Goal: Transaction & Acquisition: Purchase product/service

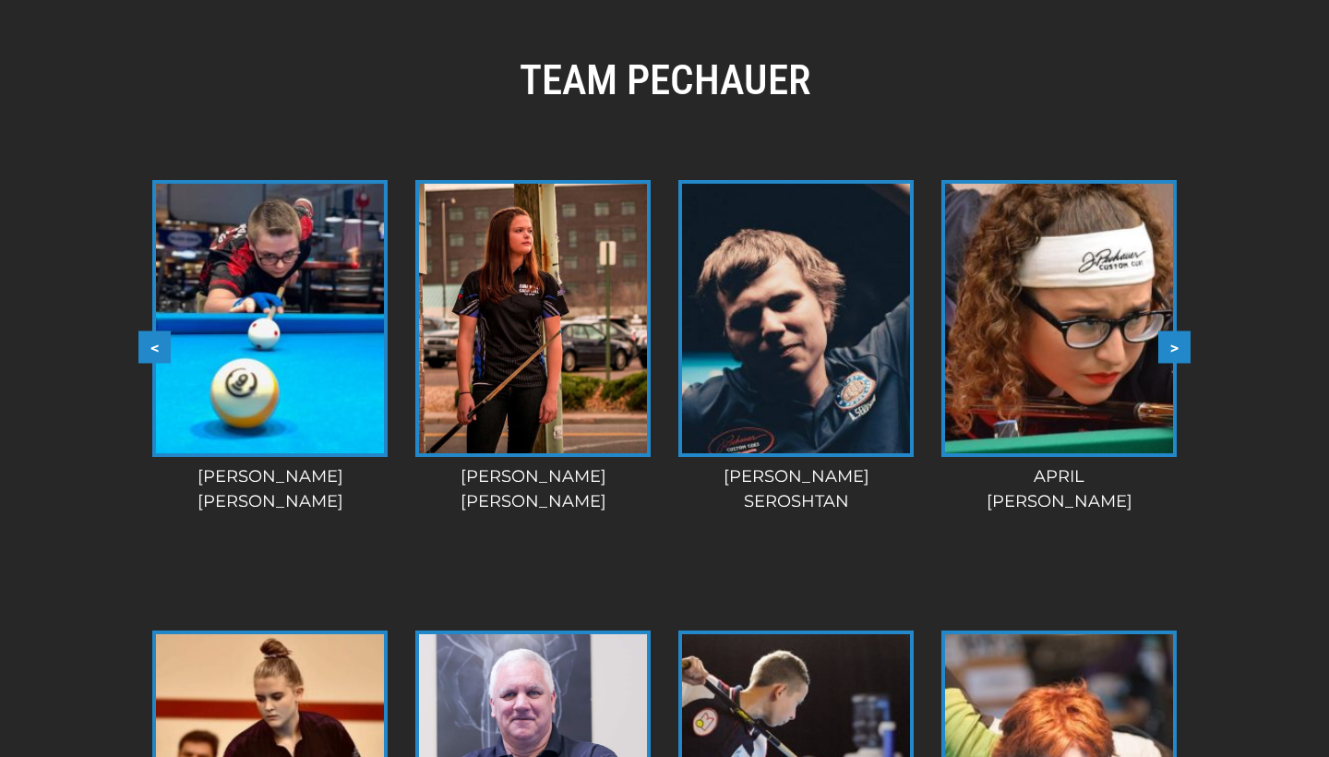
scroll to position [1537, 0]
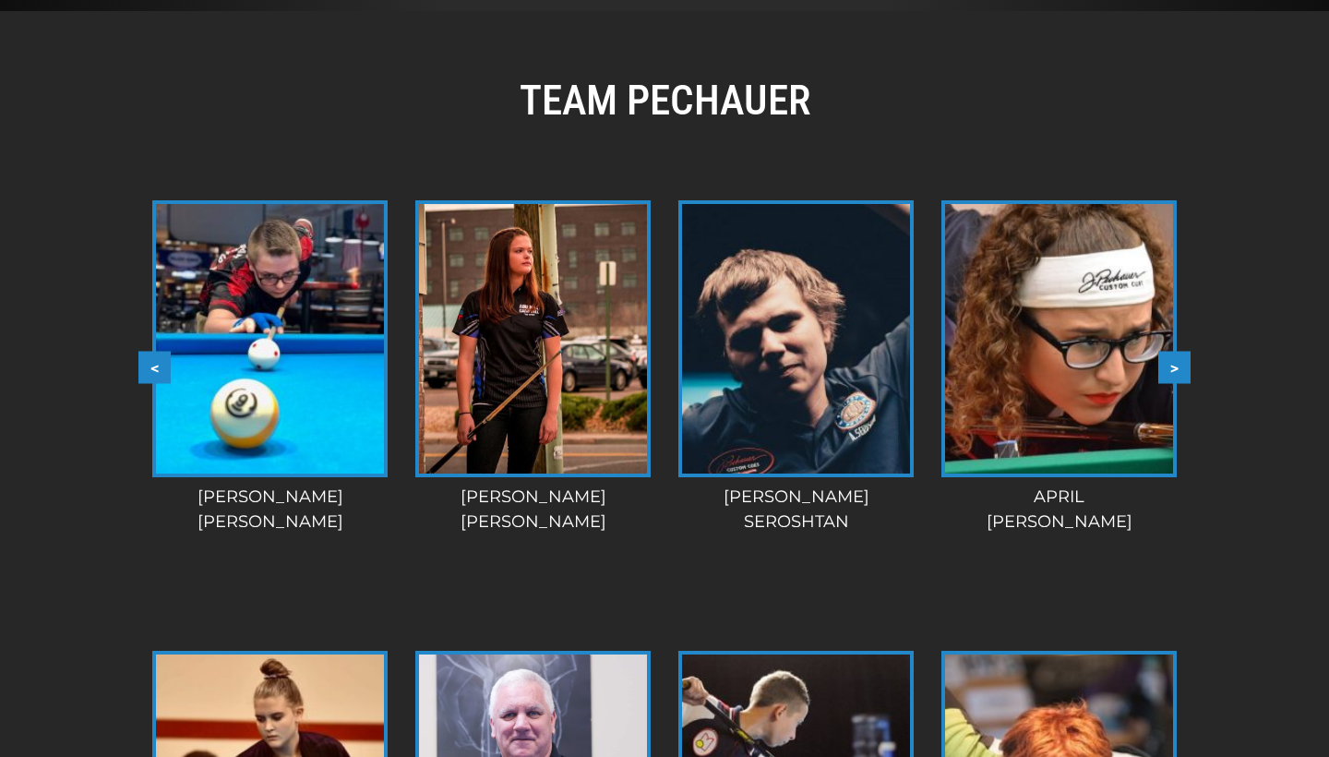
click at [1174, 364] on button ">" at bounding box center [1174, 367] width 32 height 32
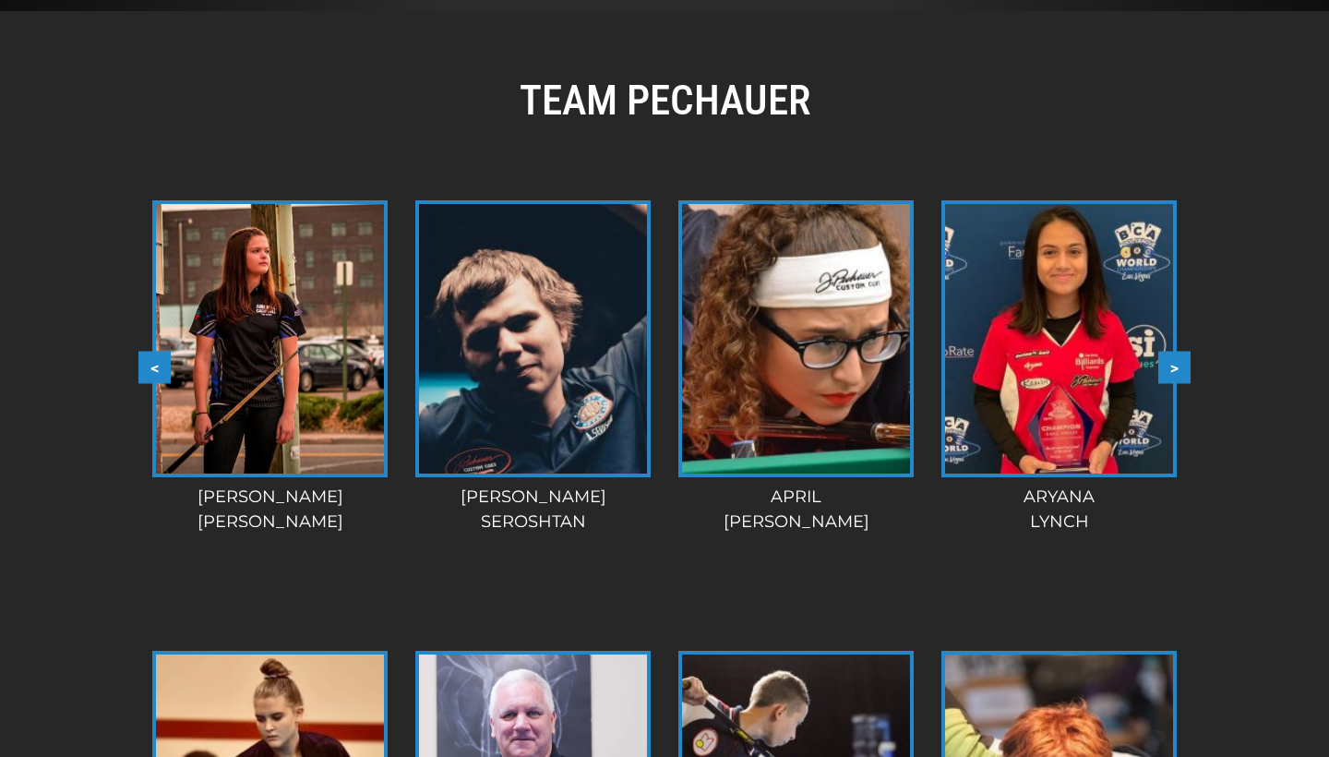
click at [1174, 364] on button ">" at bounding box center [1174, 367] width 32 height 32
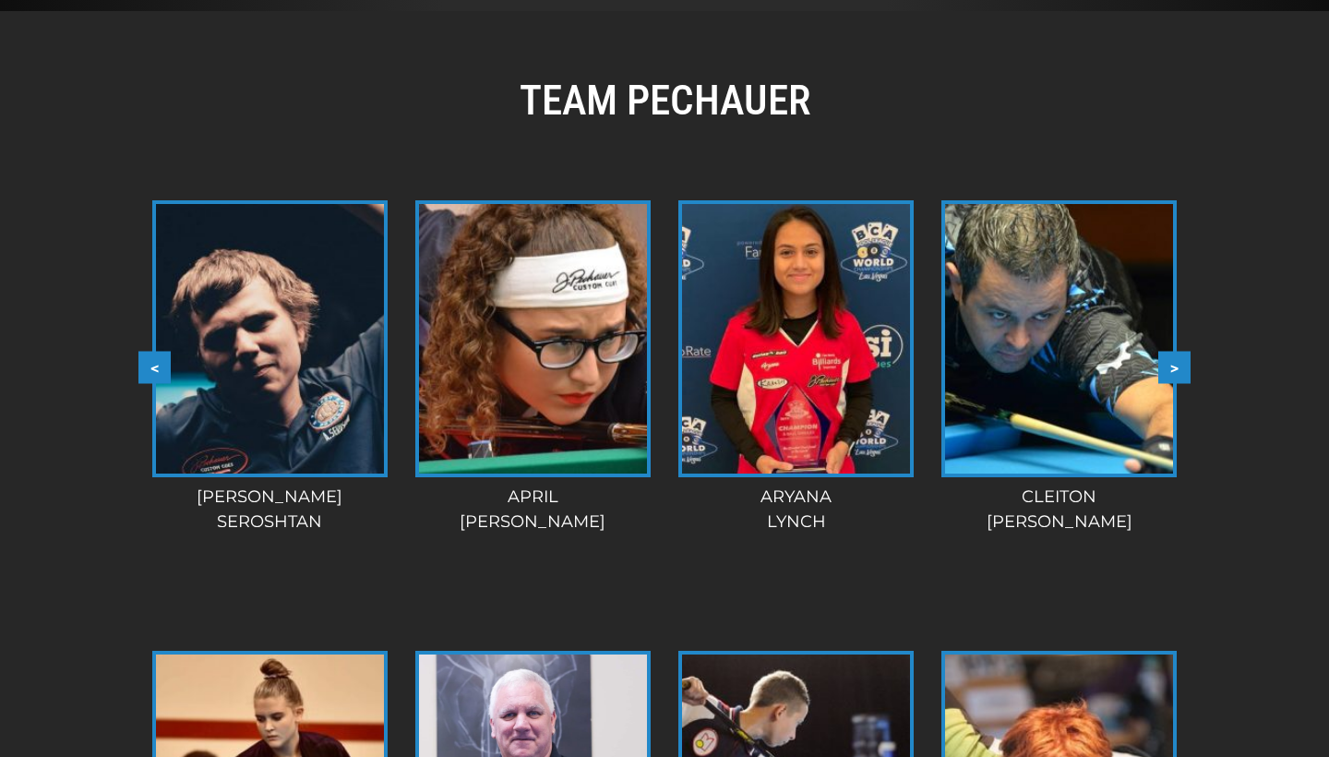
click at [1174, 364] on button ">" at bounding box center [1174, 367] width 32 height 32
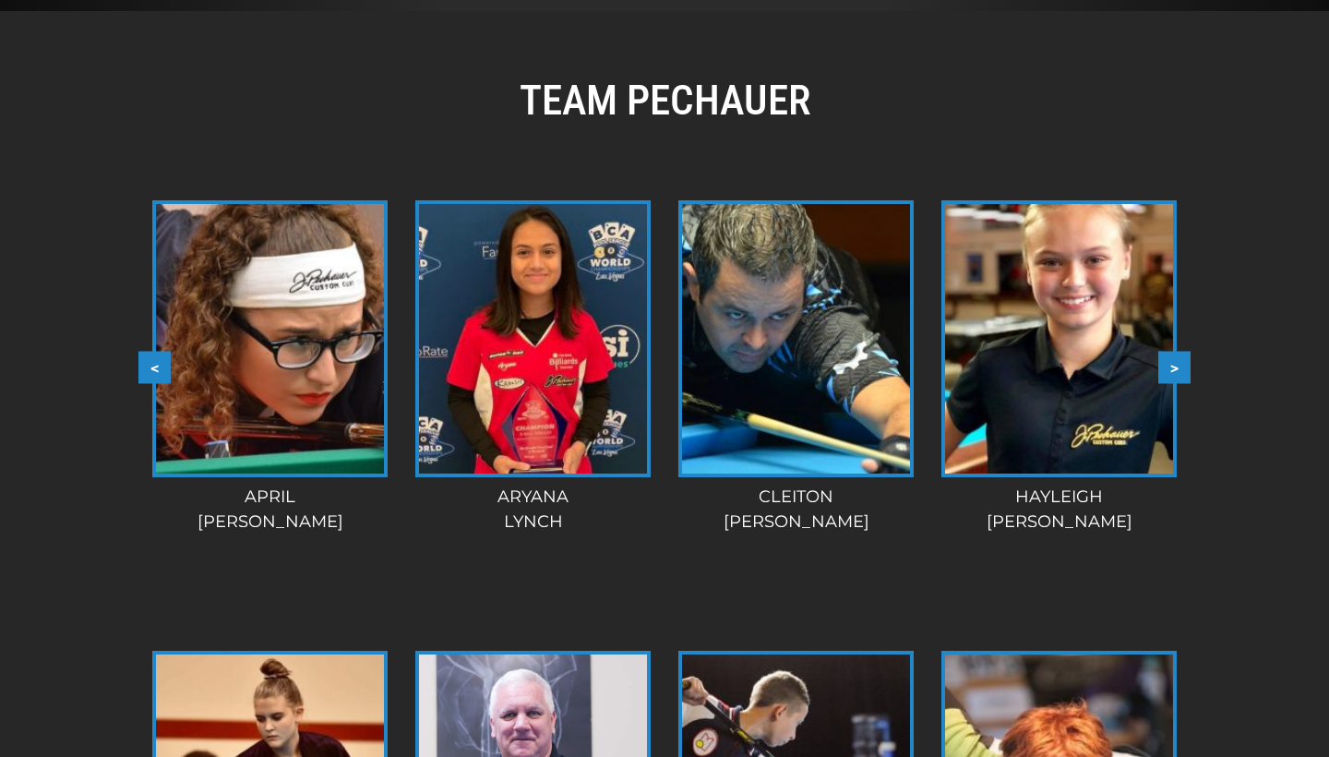
click at [1175, 365] on button ">" at bounding box center [1174, 367] width 32 height 32
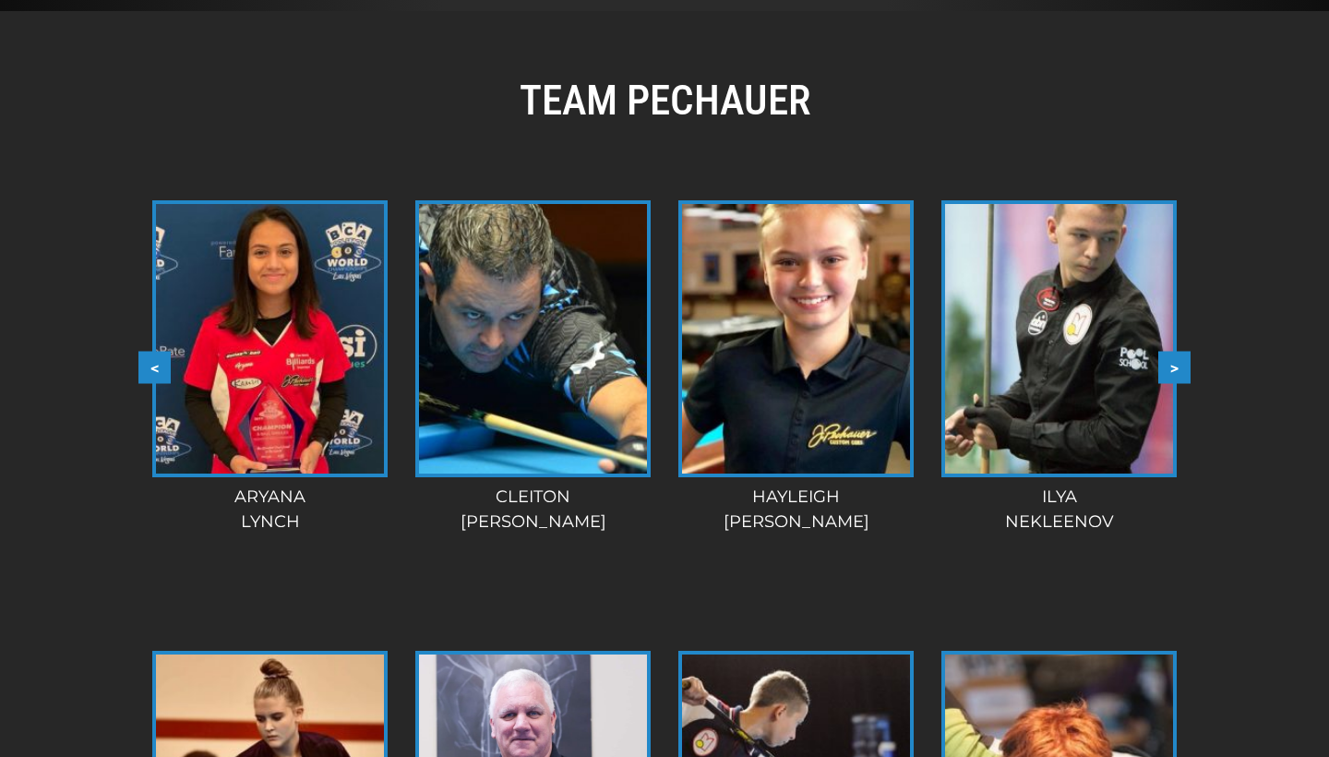
click at [1175, 365] on button ">" at bounding box center [1174, 367] width 32 height 32
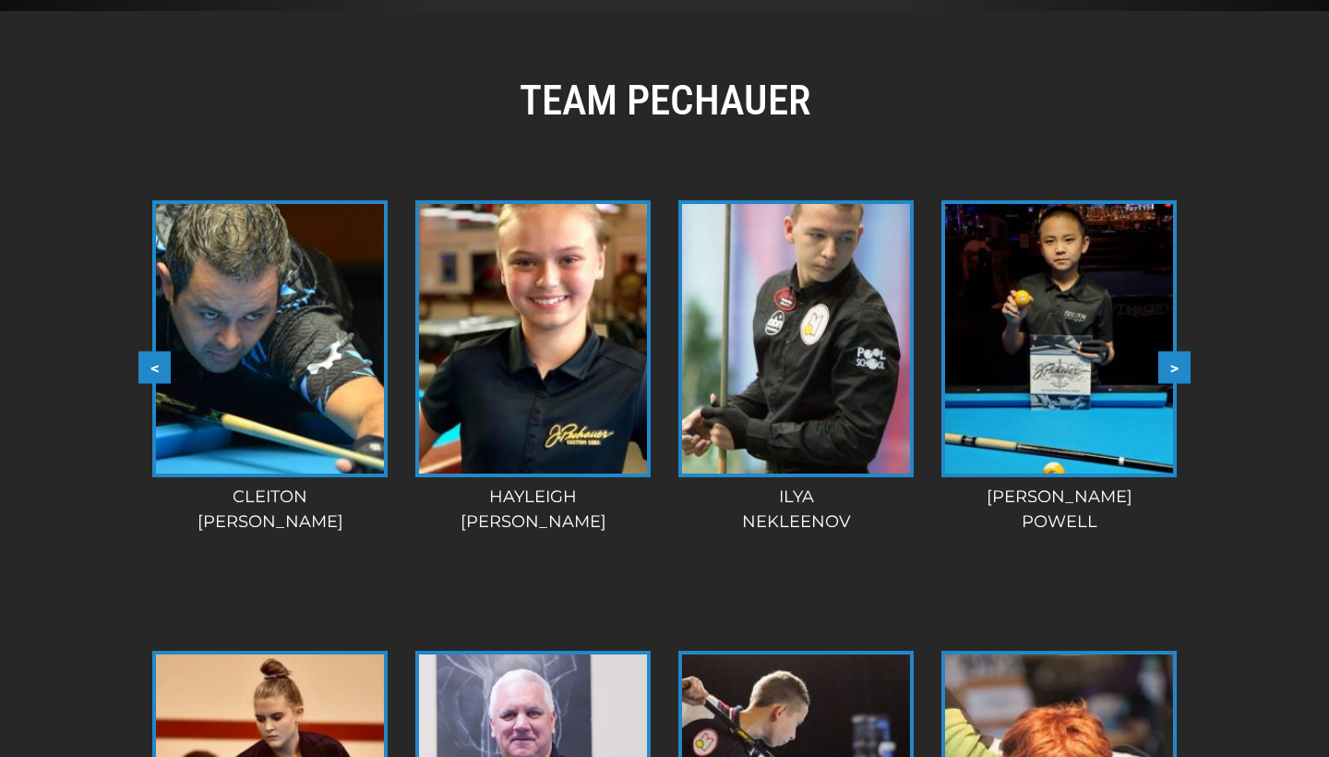
click at [1175, 365] on button ">" at bounding box center [1174, 367] width 32 height 32
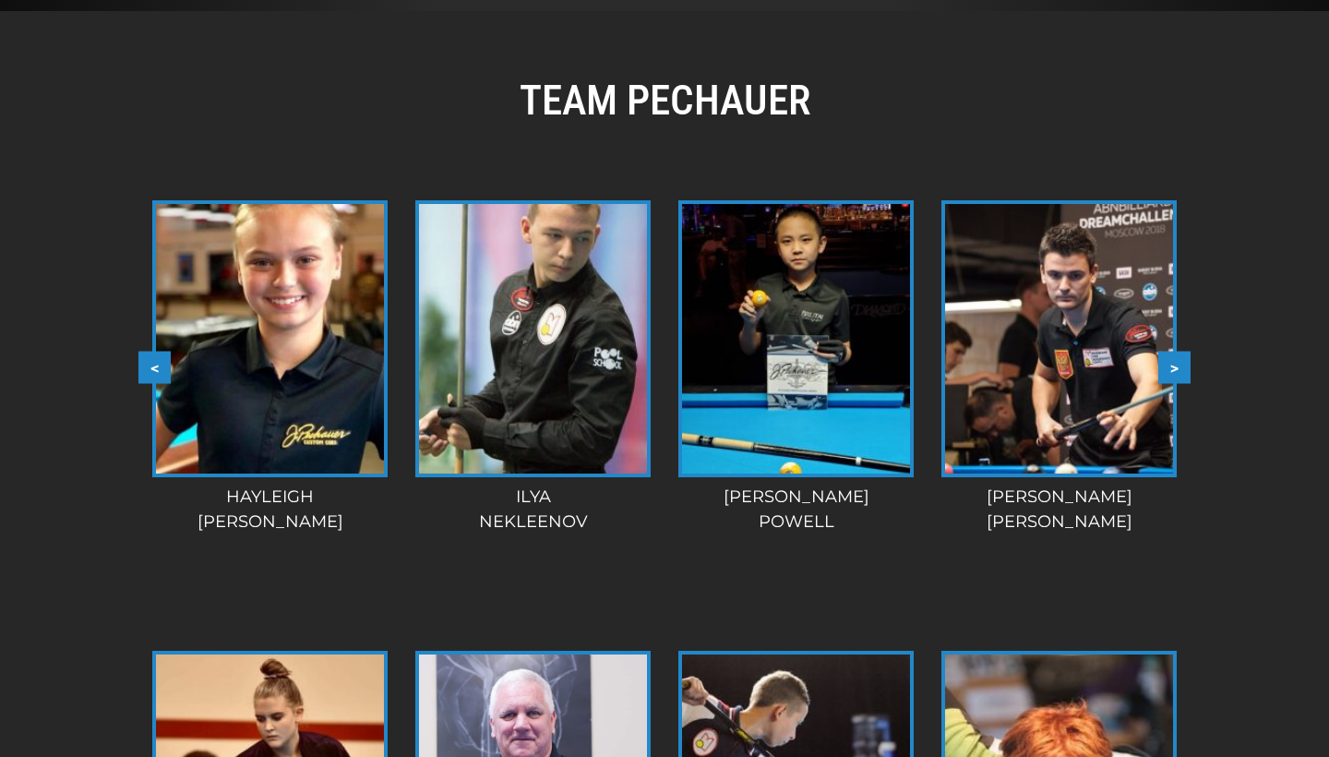
click at [1175, 364] on button ">" at bounding box center [1174, 367] width 32 height 32
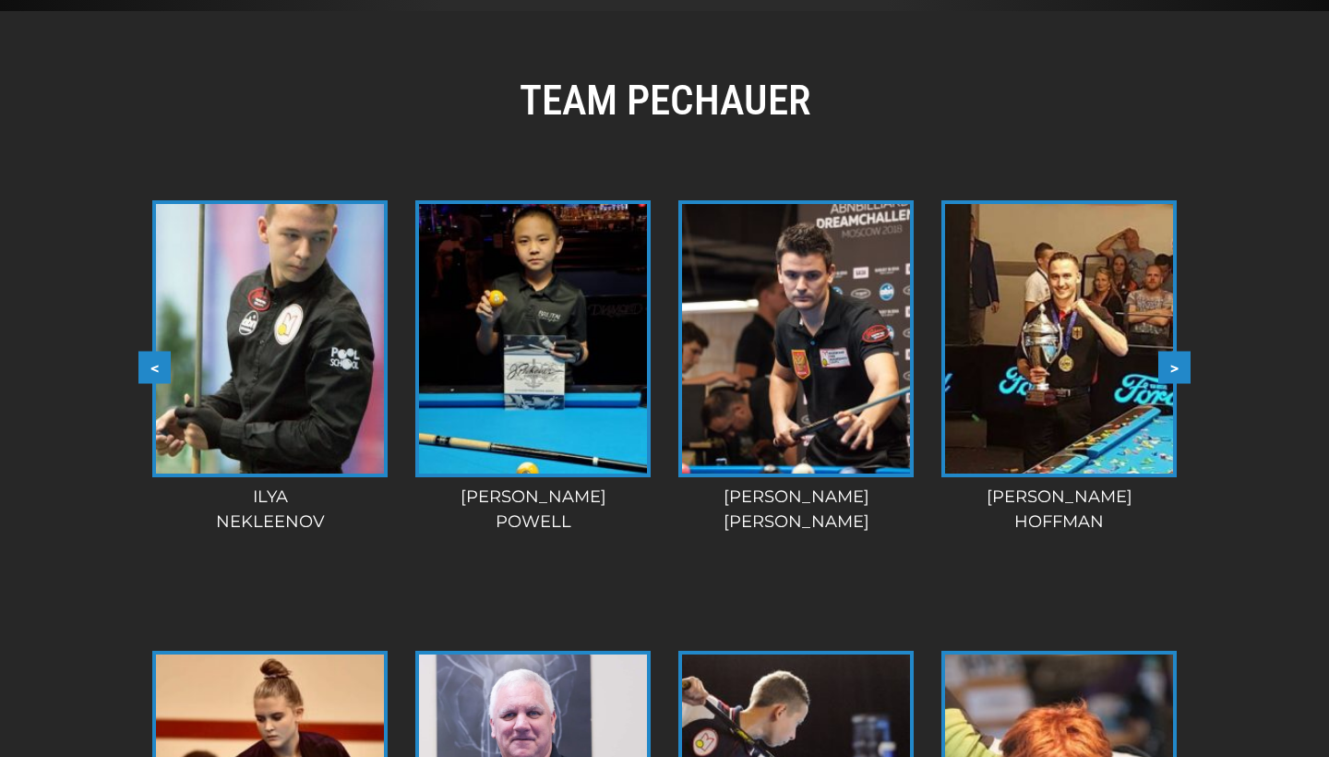
click at [1175, 364] on button ">" at bounding box center [1174, 367] width 32 height 32
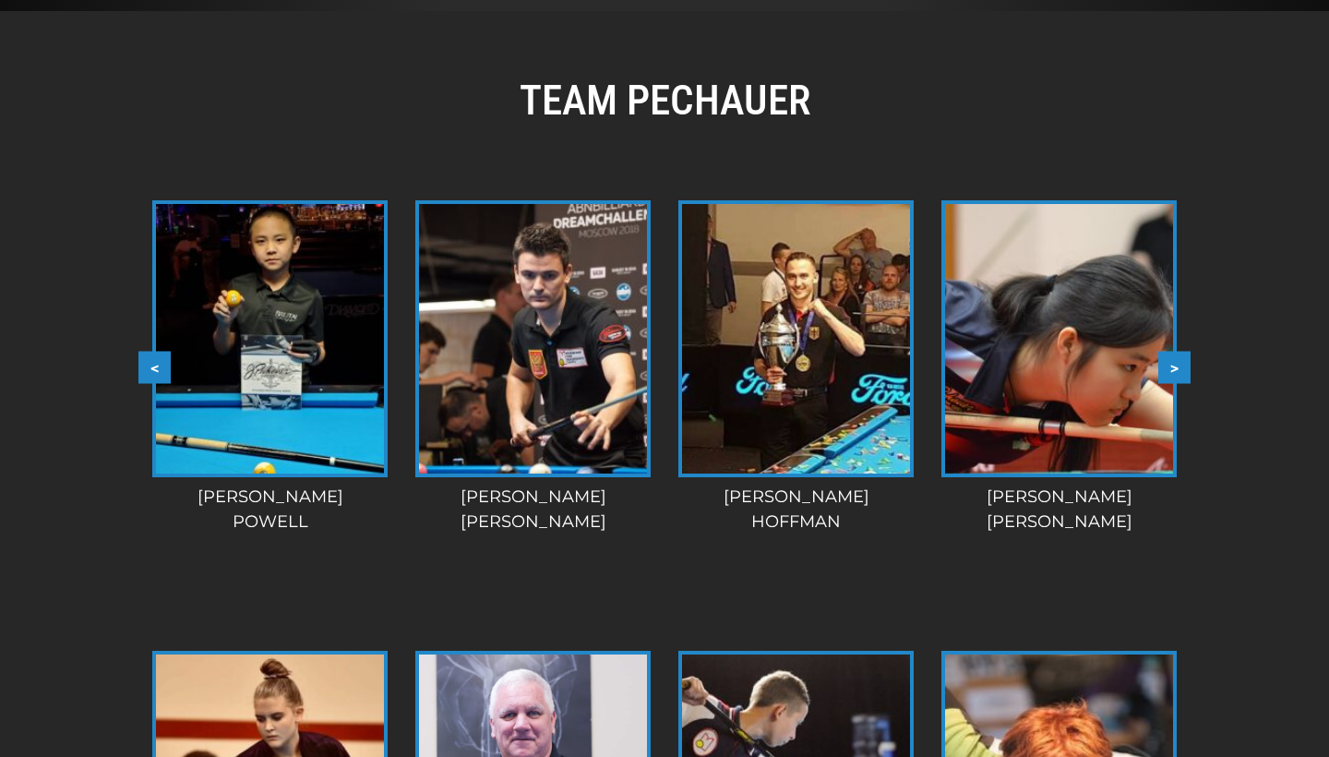
click at [1175, 364] on button ">" at bounding box center [1174, 367] width 32 height 32
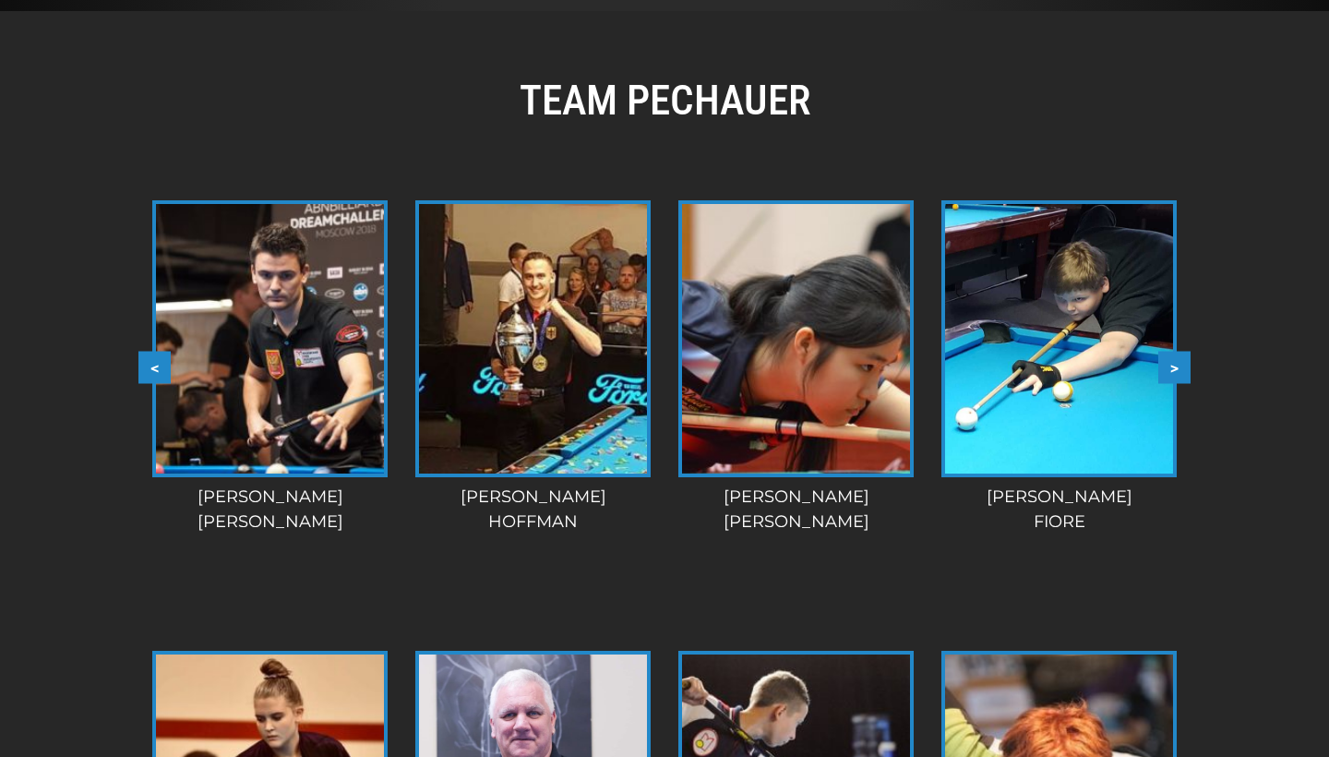
click at [1175, 364] on button ">" at bounding box center [1174, 367] width 32 height 32
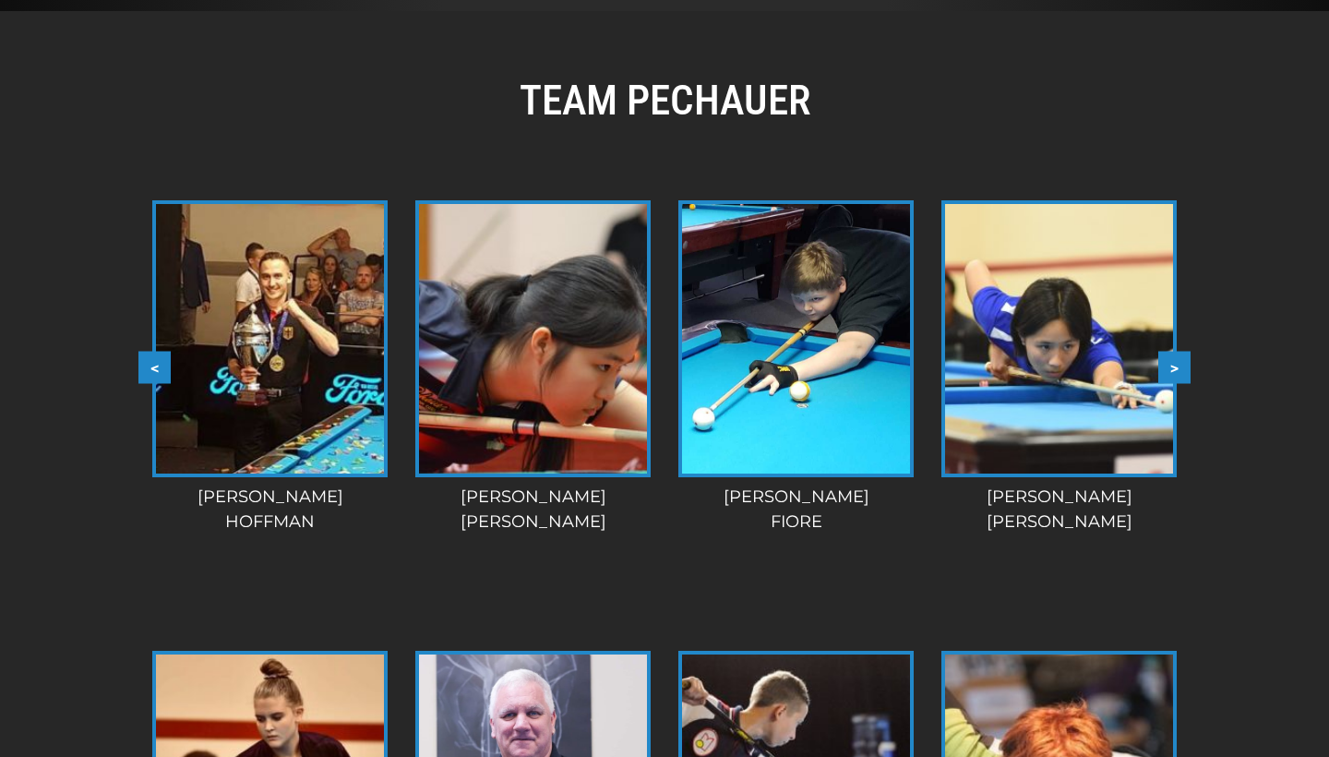
click at [1175, 364] on button ">" at bounding box center [1174, 367] width 32 height 32
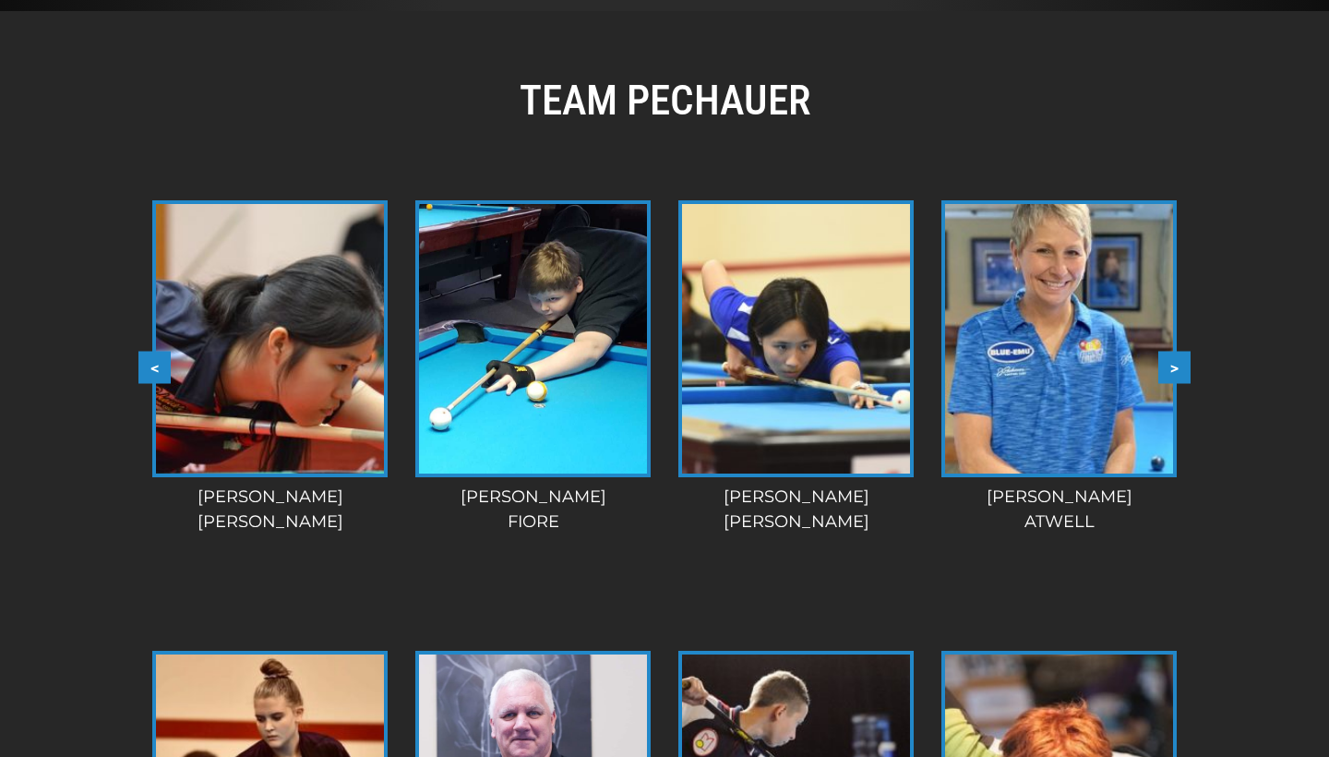
click at [1175, 364] on button ">" at bounding box center [1174, 367] width 32 height 32
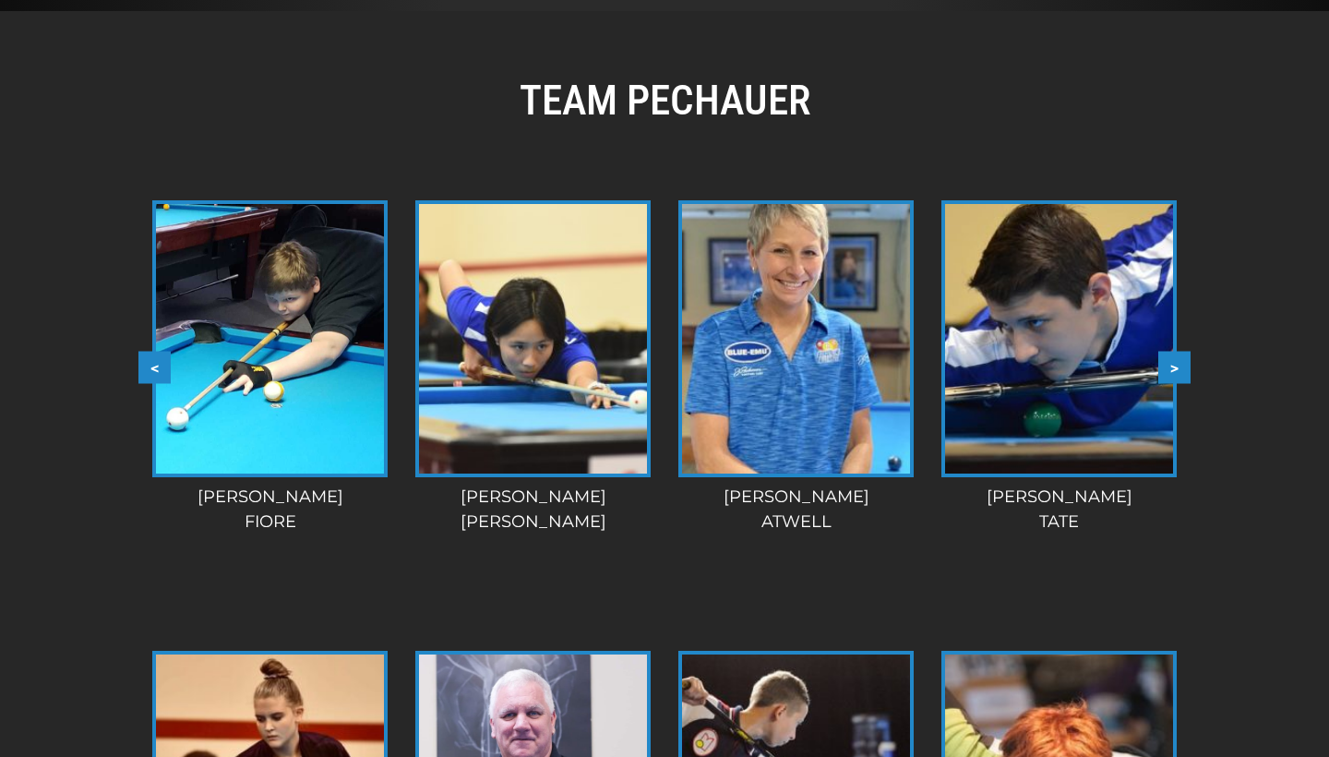
click at [1175, 364] on button ">" at bounding box center [1174, 367] width 32 height 32
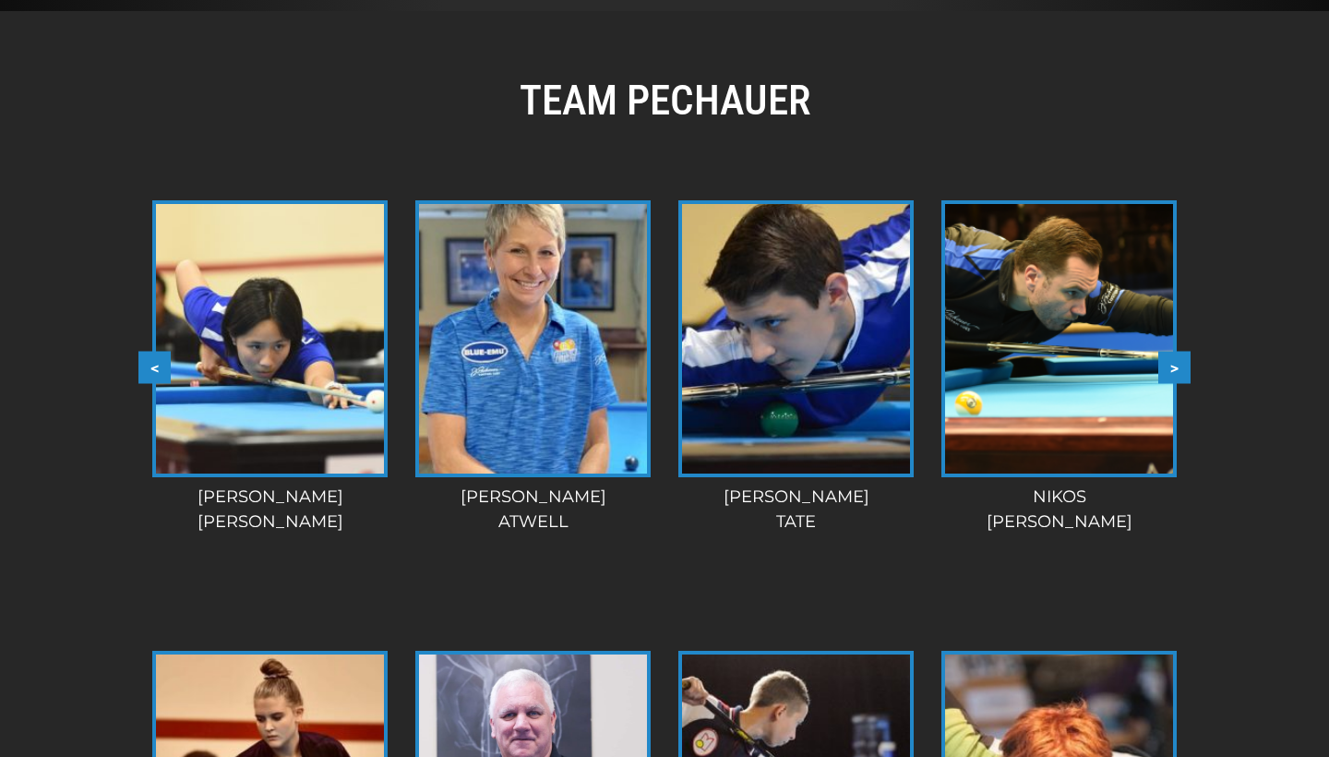
click at [1175, 364] on button ">" at bounding box center [1174, 367] width 32 height 32
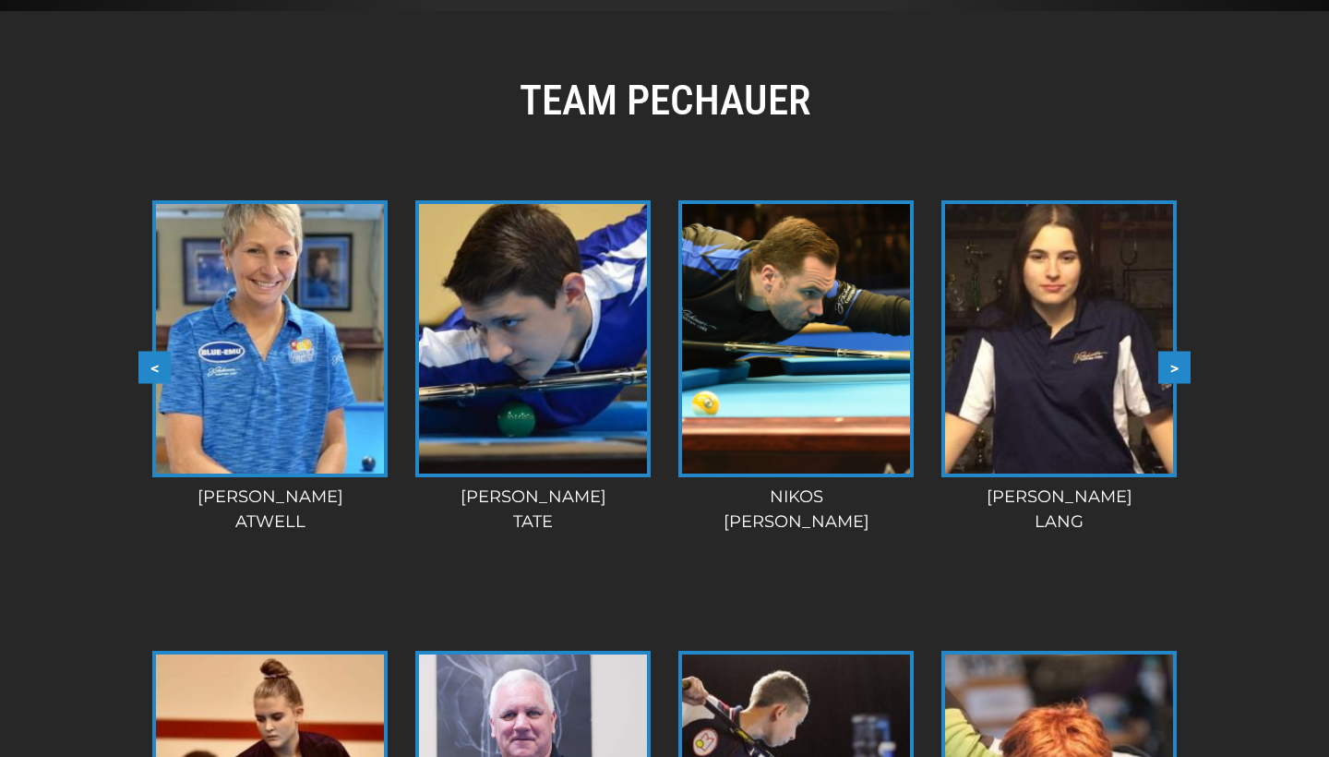
click at [1175, 364] on button ">" at bounding box center [1174, 367] width 32 height 32
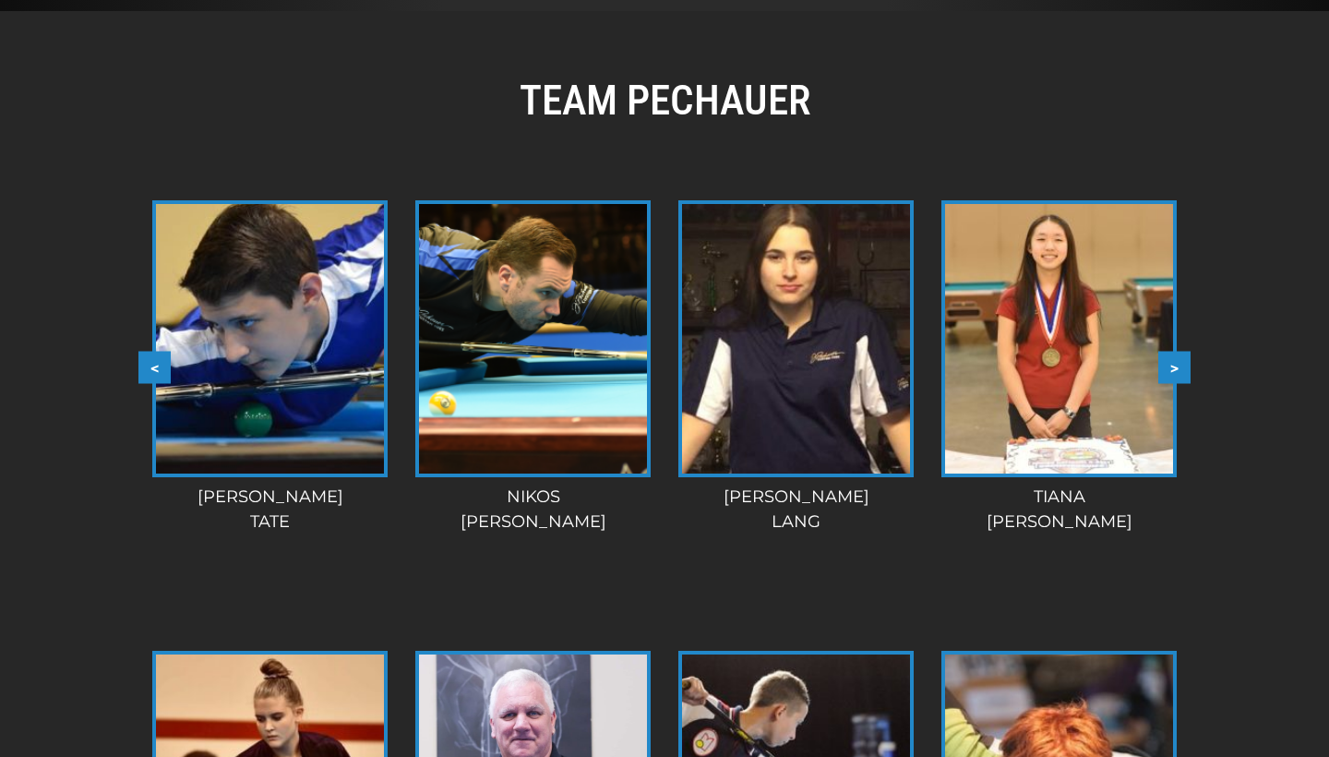
click at [1175, 364] on button ">" at bounding box center [1174, 367] width 32 height 32
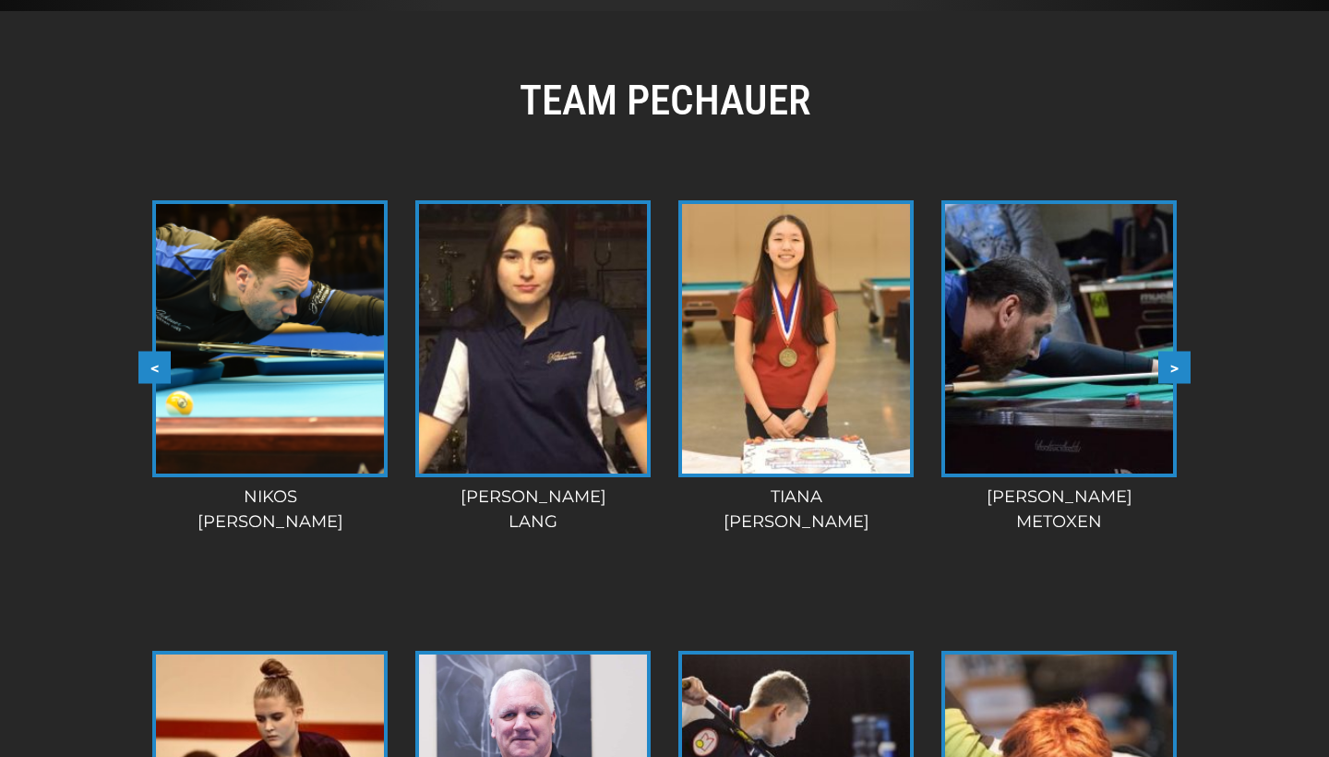
click at [1175, 364] on button ">" at bounding box center [1174, 367] width 32 height 32
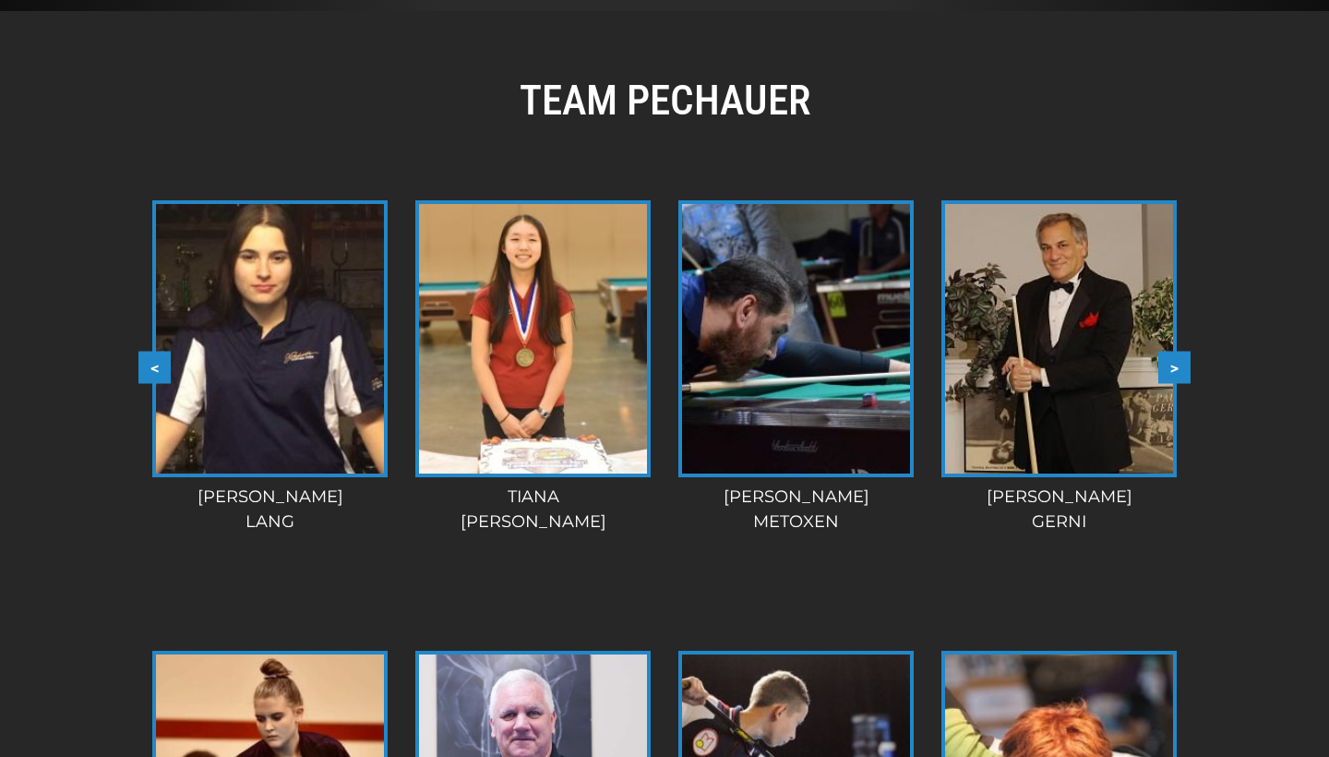
click at [1175, 364] on button ">" at bounding box center [1174, 367] width 32 height 32
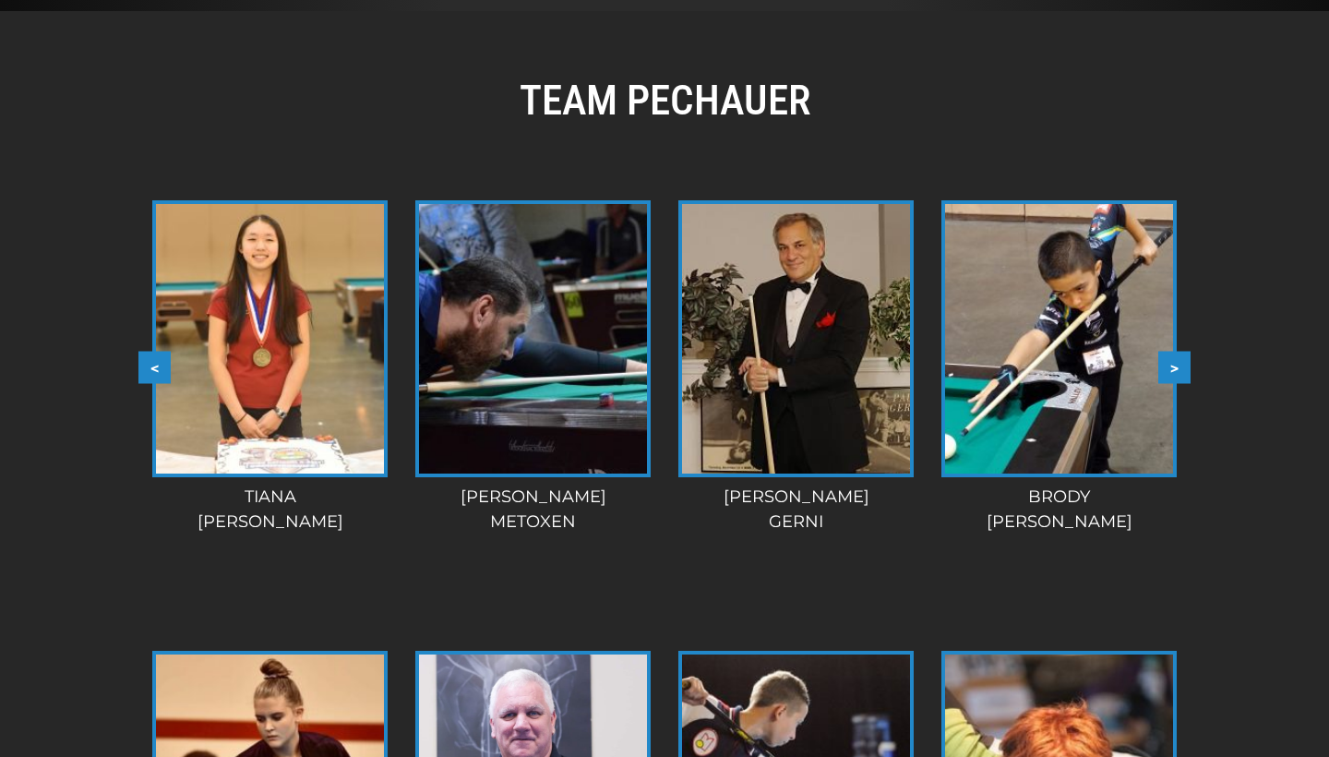
click at [1175, 364] on button ">" at bounding box center [1174, 367] width 32 height 32
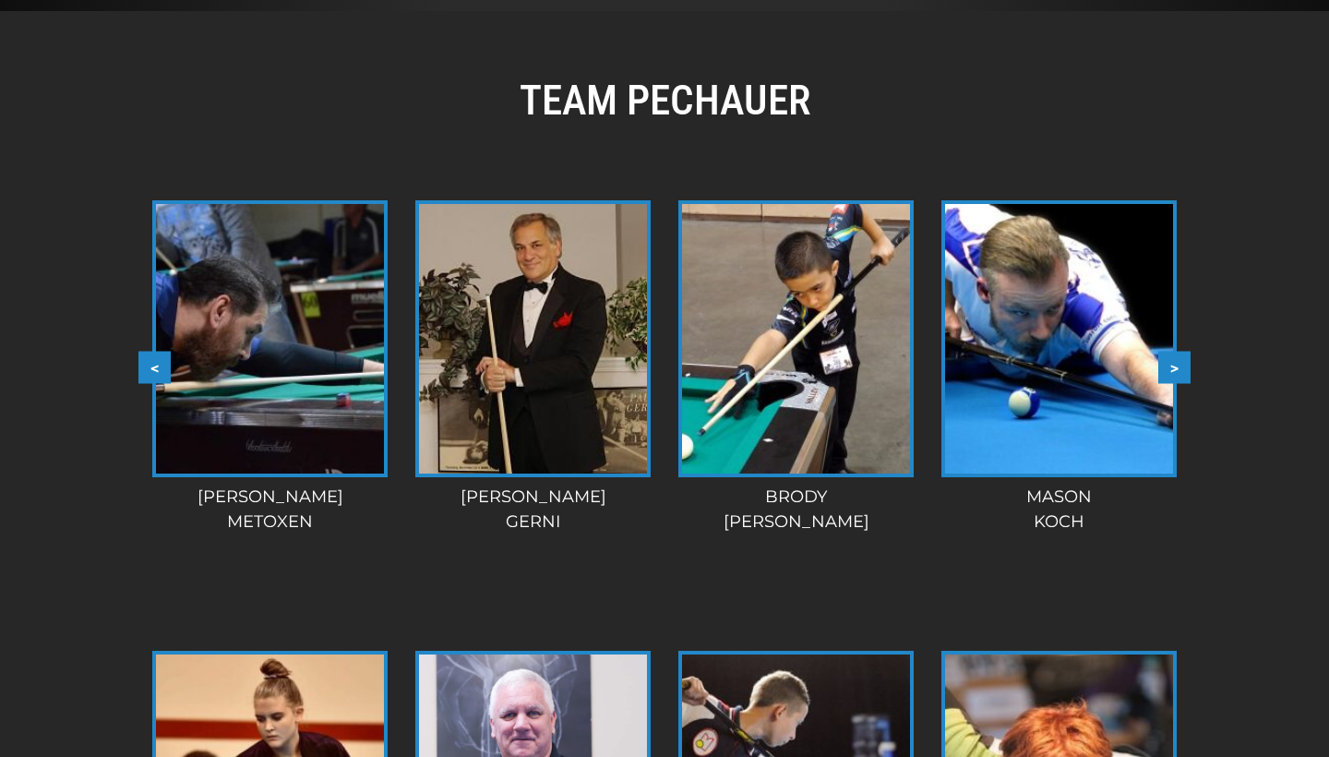
click at [1175, 364] on button ">" at bounding box center [1174, 367] width 32 height 32
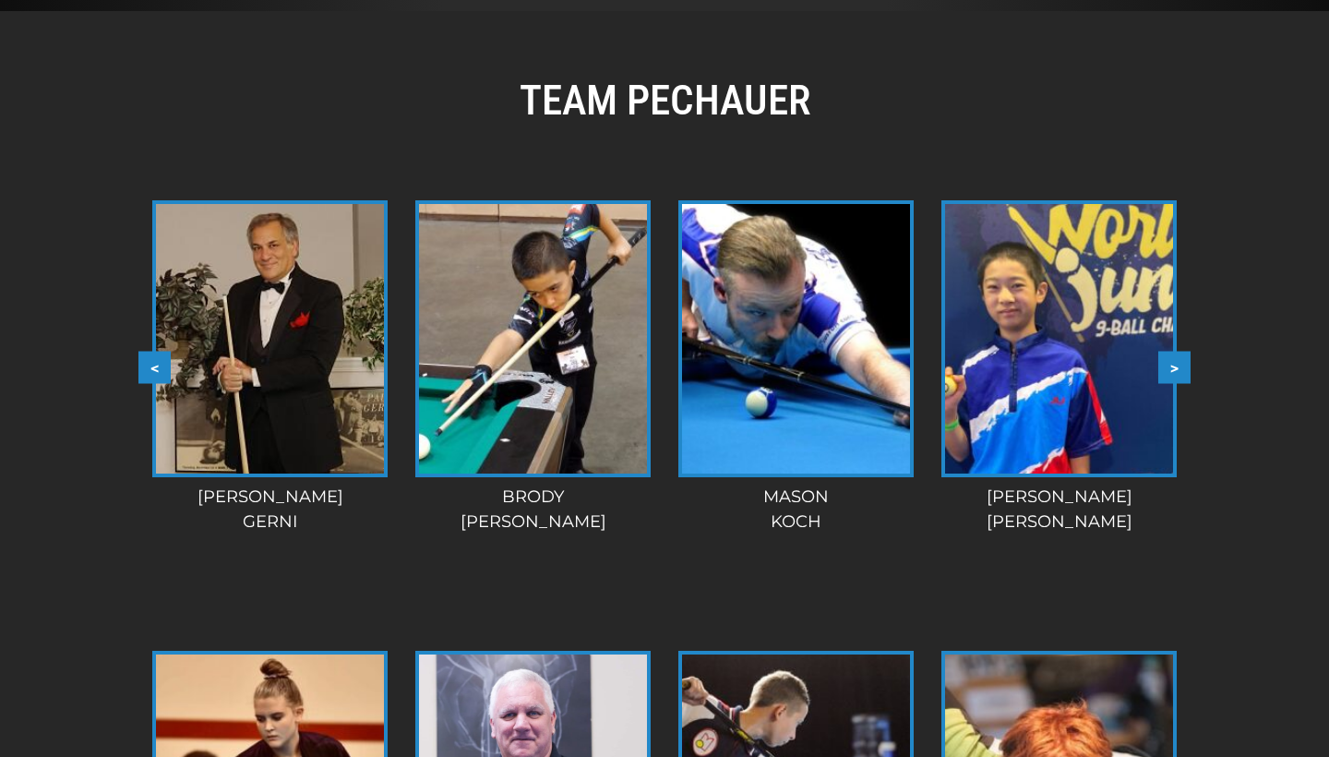
click at [1175, 364] on button ">" at bounding box center [1174, 367] width 32 height 32
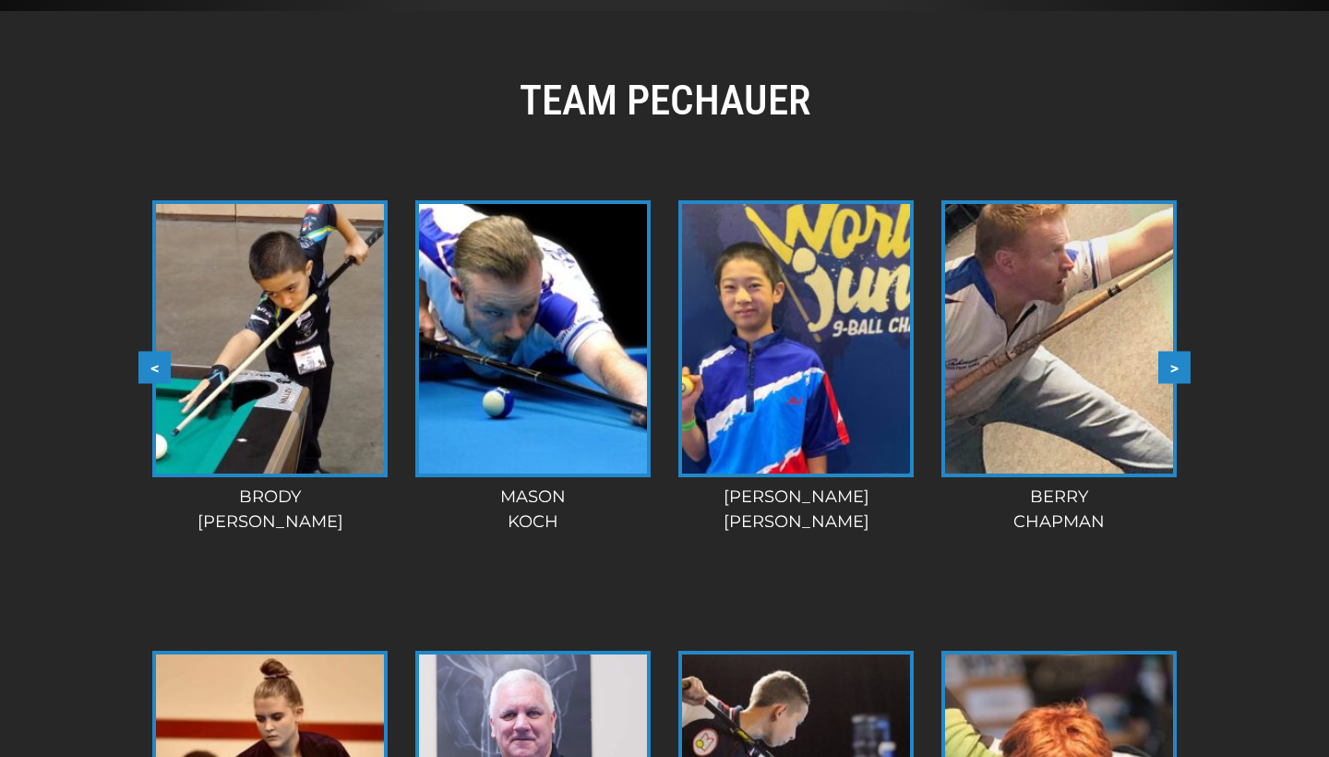
click at [1175, 364] on button ">" at bounding box center [1174, 367] width 32 height 32
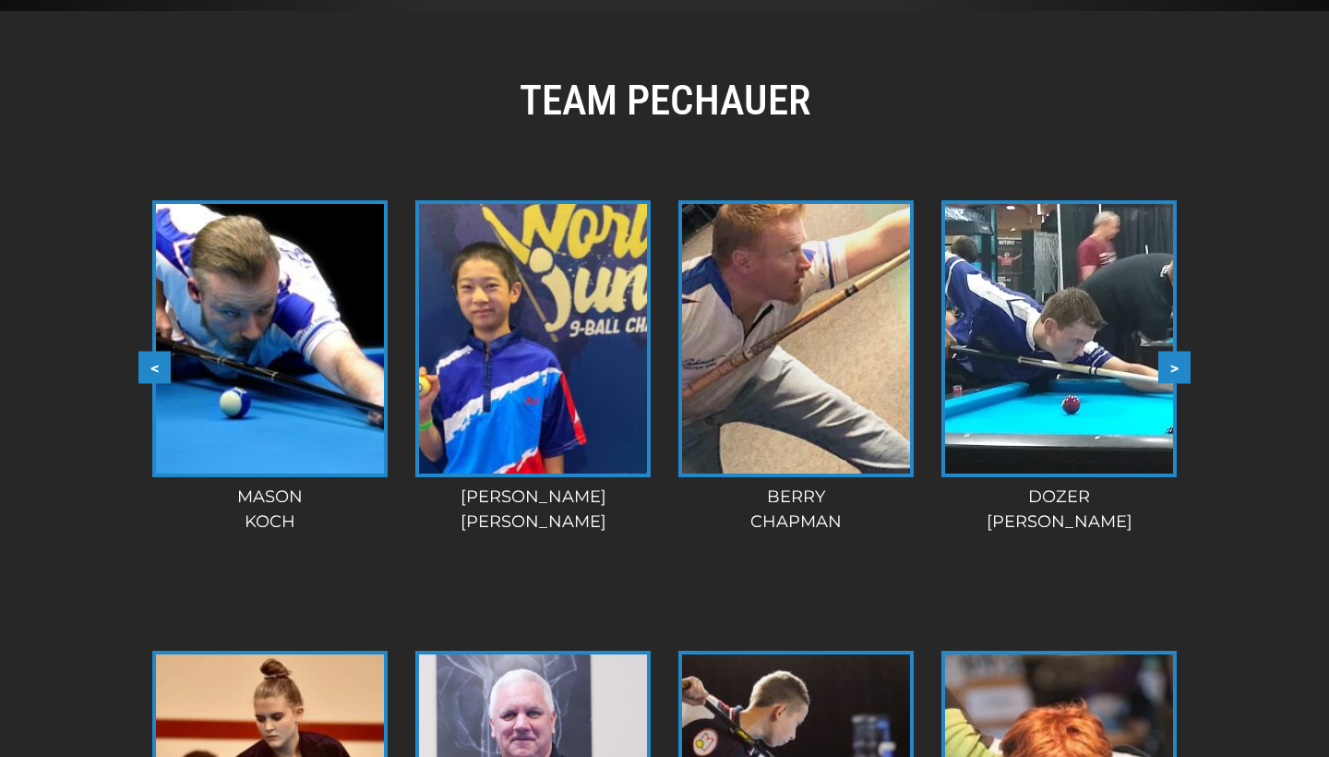
click at [1175, 364] on button ">" at bounding box center [1174, 367] width 32 height 32
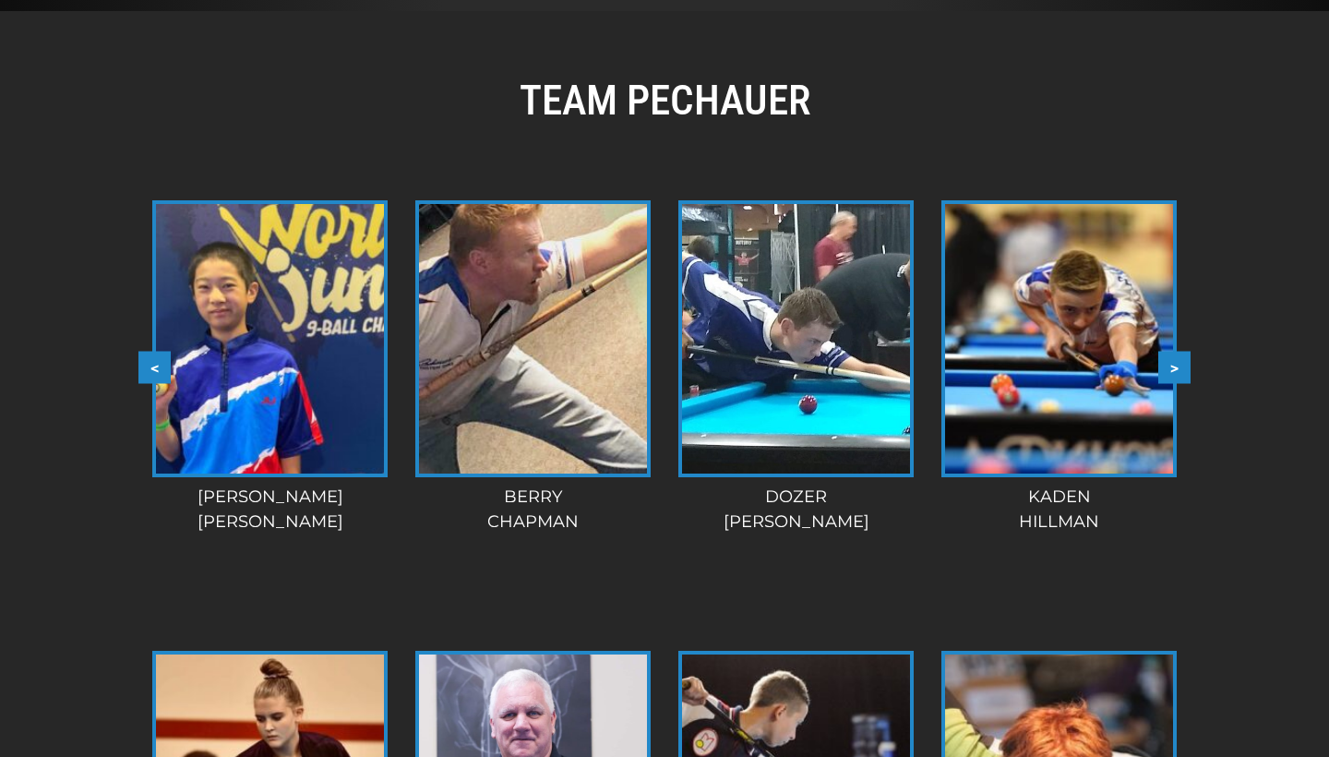
click at [1175, 364] on button ">" at bounding box center [1174, 367] width 32 height 32
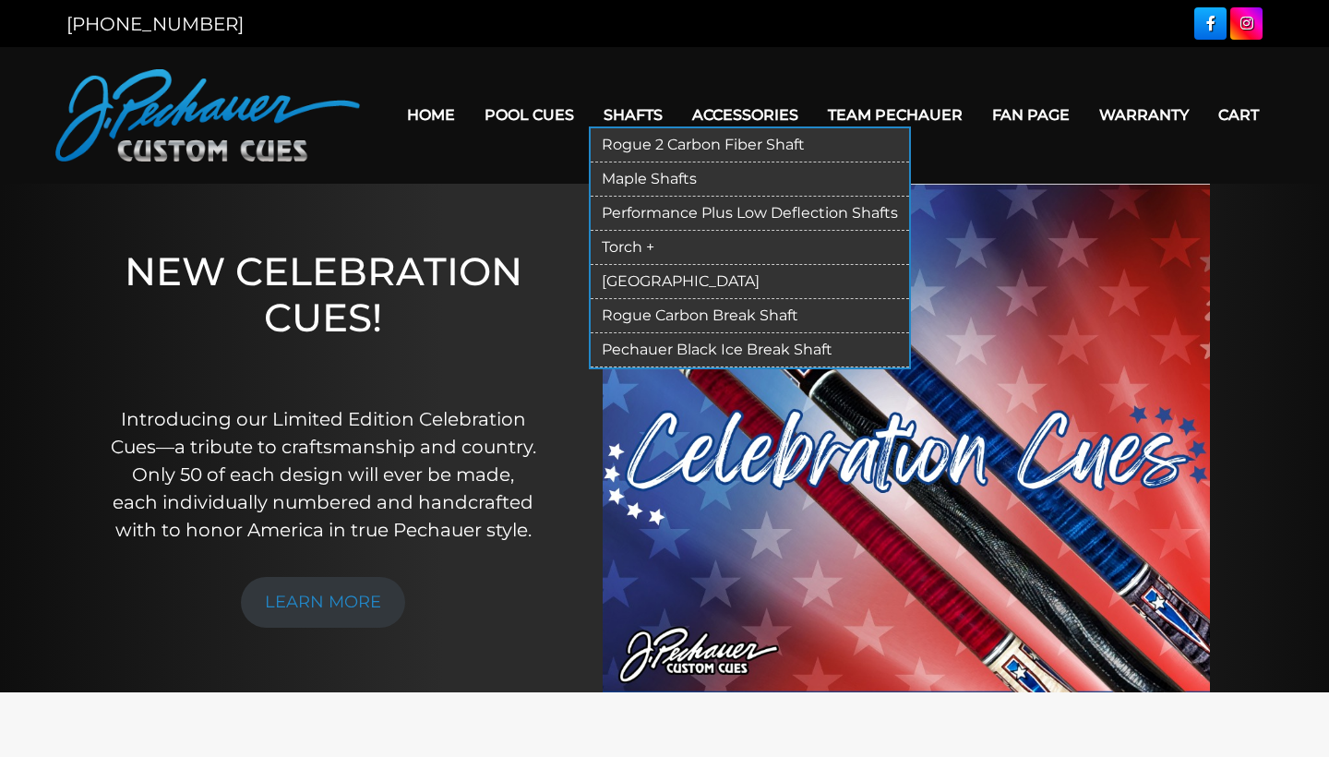
scroll to position [0, 0]
click at [654, 279] on link "[GEOGRAPHIC_DATA]" at bounding box center [749, 282] width 318 height 34
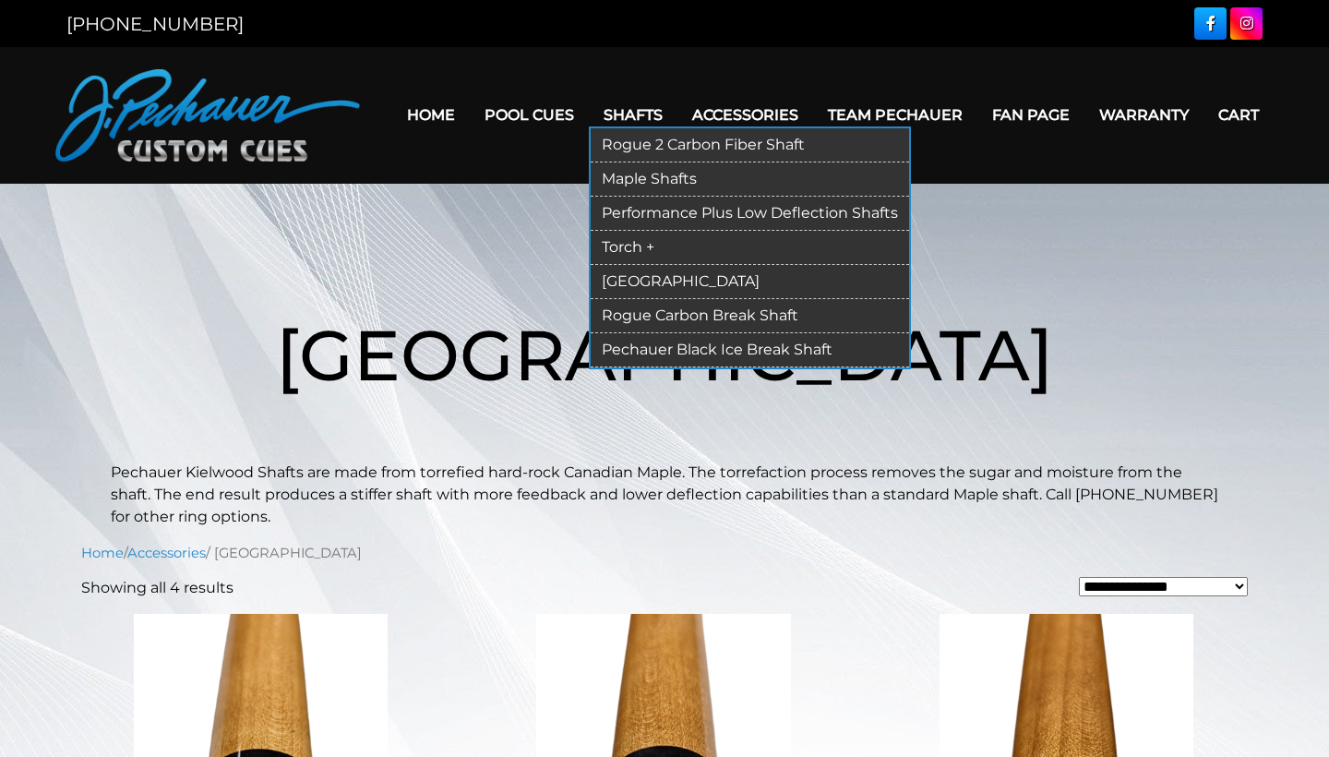
click at [627, 243] on link "Torch +" at bounding box center [749, 248] width 318 height 34
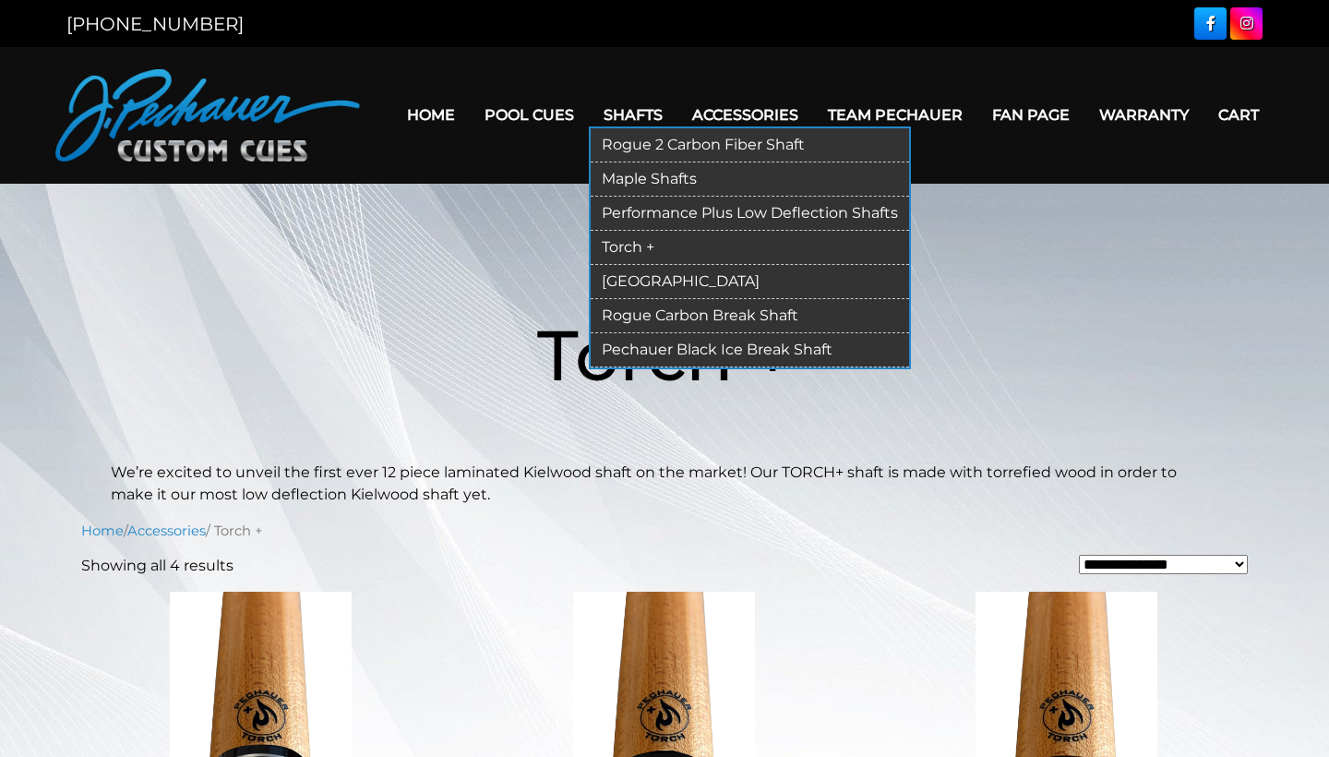
click at [673, 289] on link "[GEOGRAPHIC_DATA]" at bounding box center [749, 282] width 318 height 34
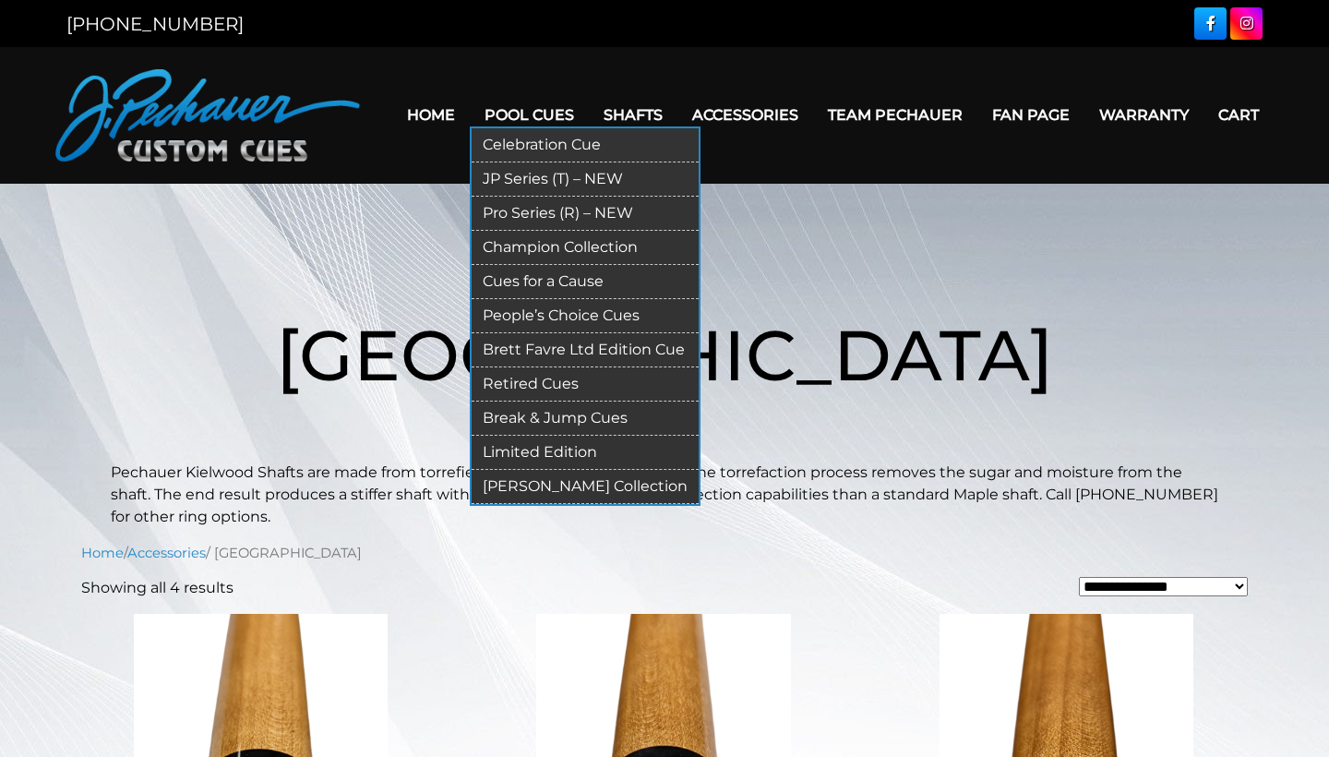
click at [531, 208] on link "Pro Series (R) – NEW" at bounding box center [584, 214] width 227 height 34
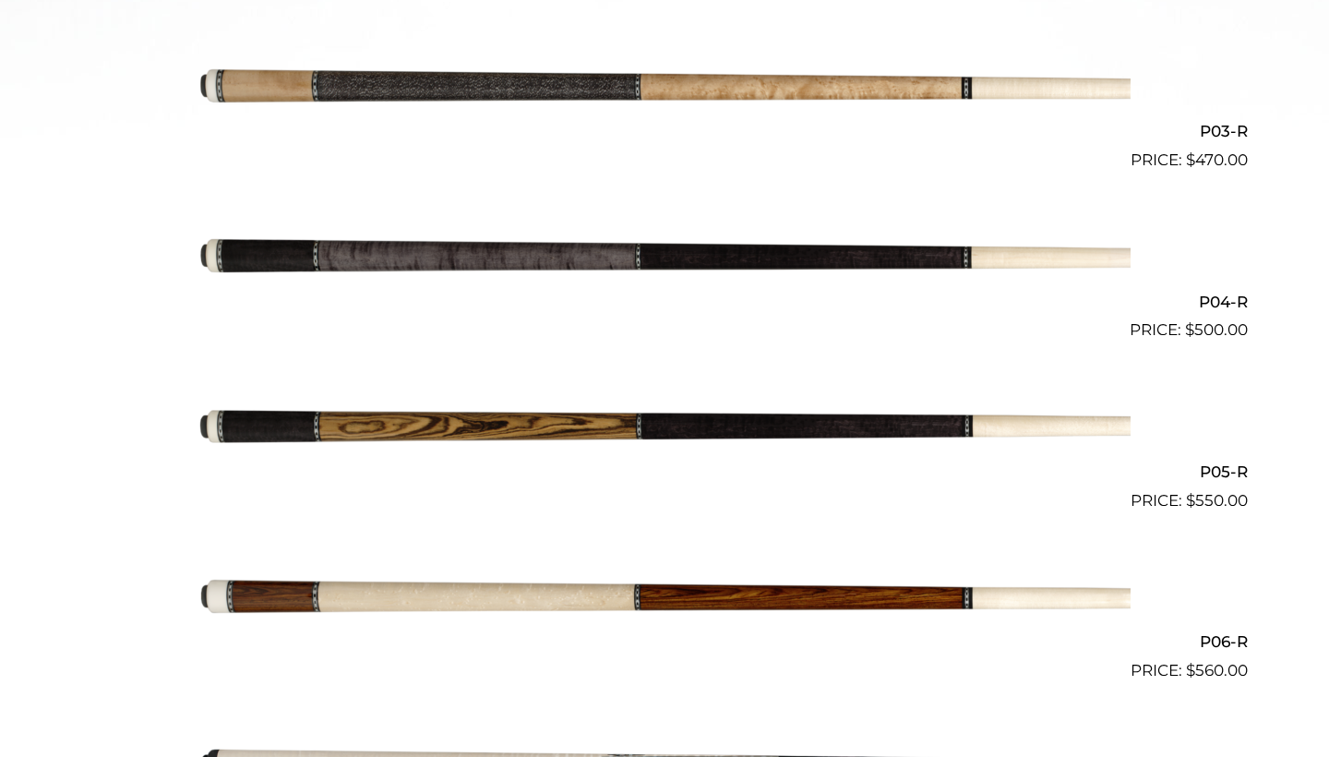
scroll to position [972, 0]
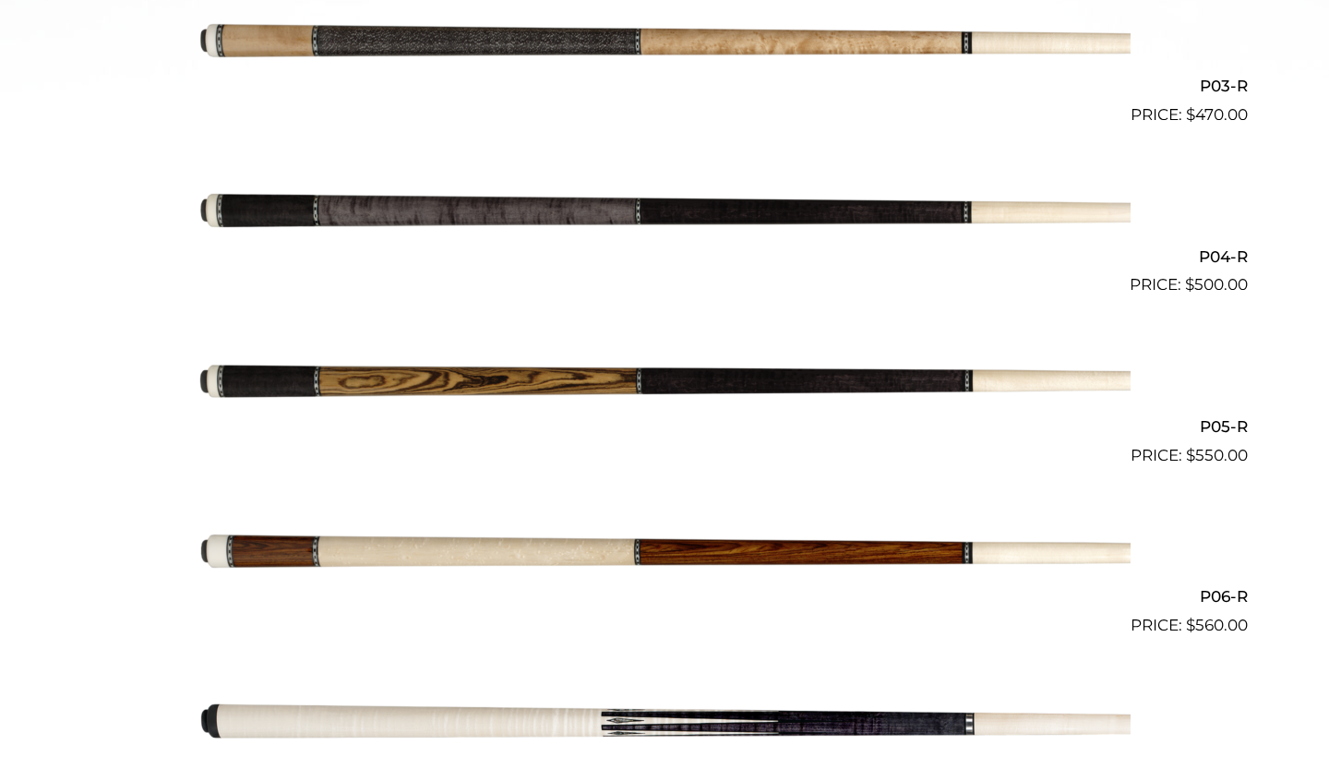
click at [722, 373] on img at bounding box center [664, 381] width 932 height 155
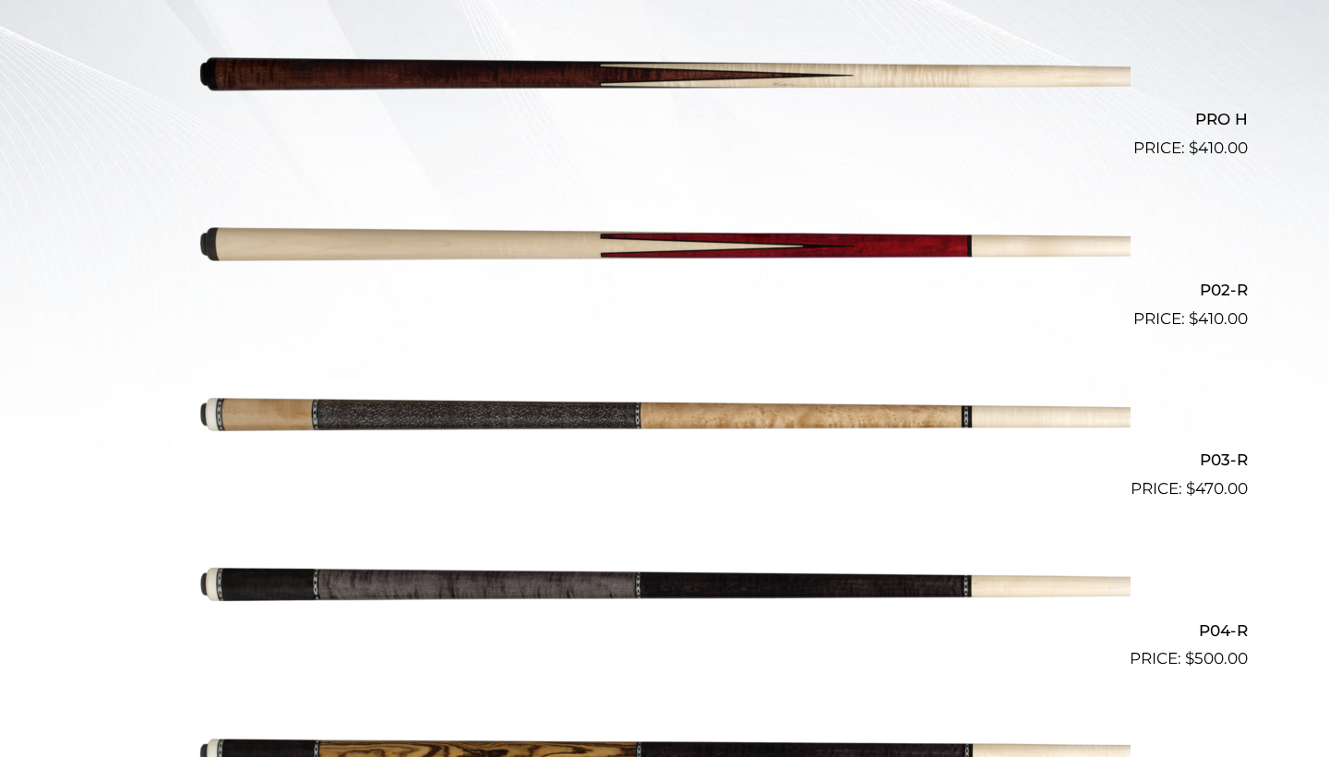
scroll to position [786, 0]
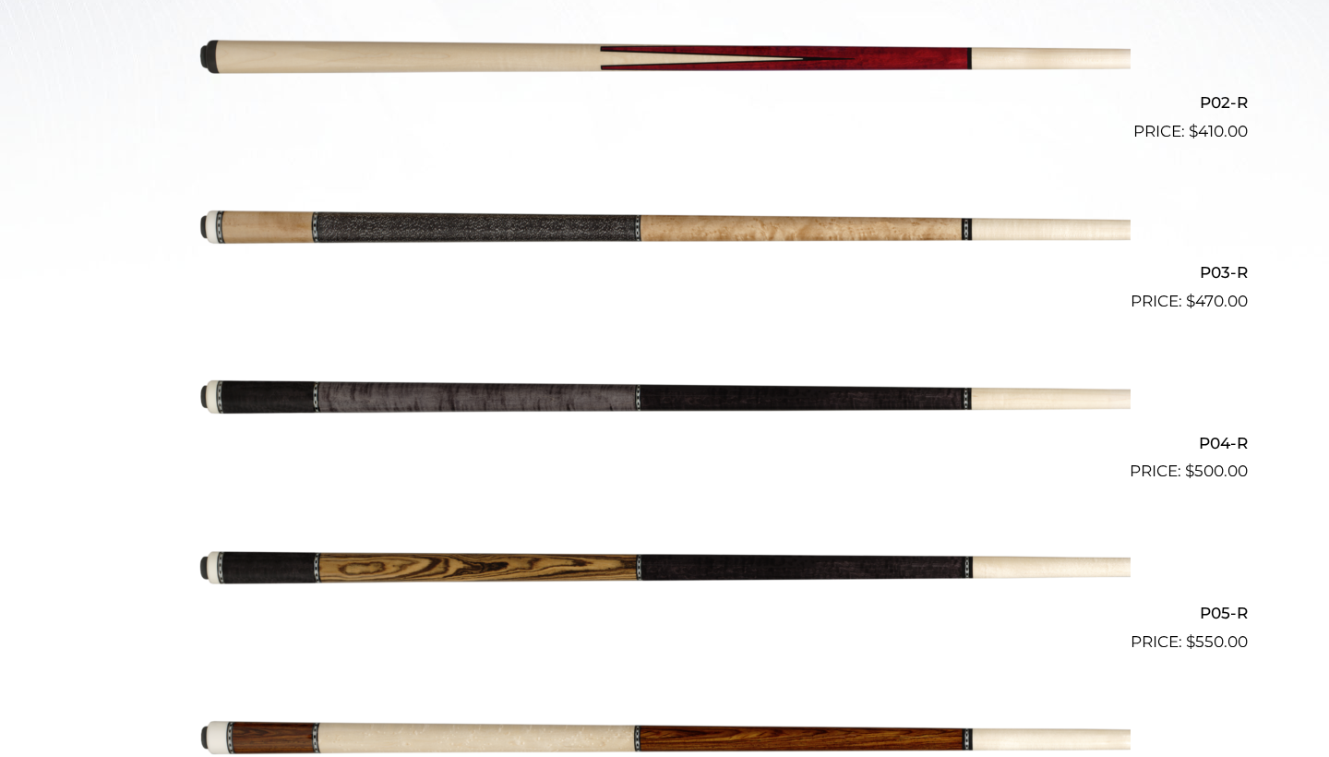
click at [650, 224] on img at bounding box center [664, 228] width 932 height 155
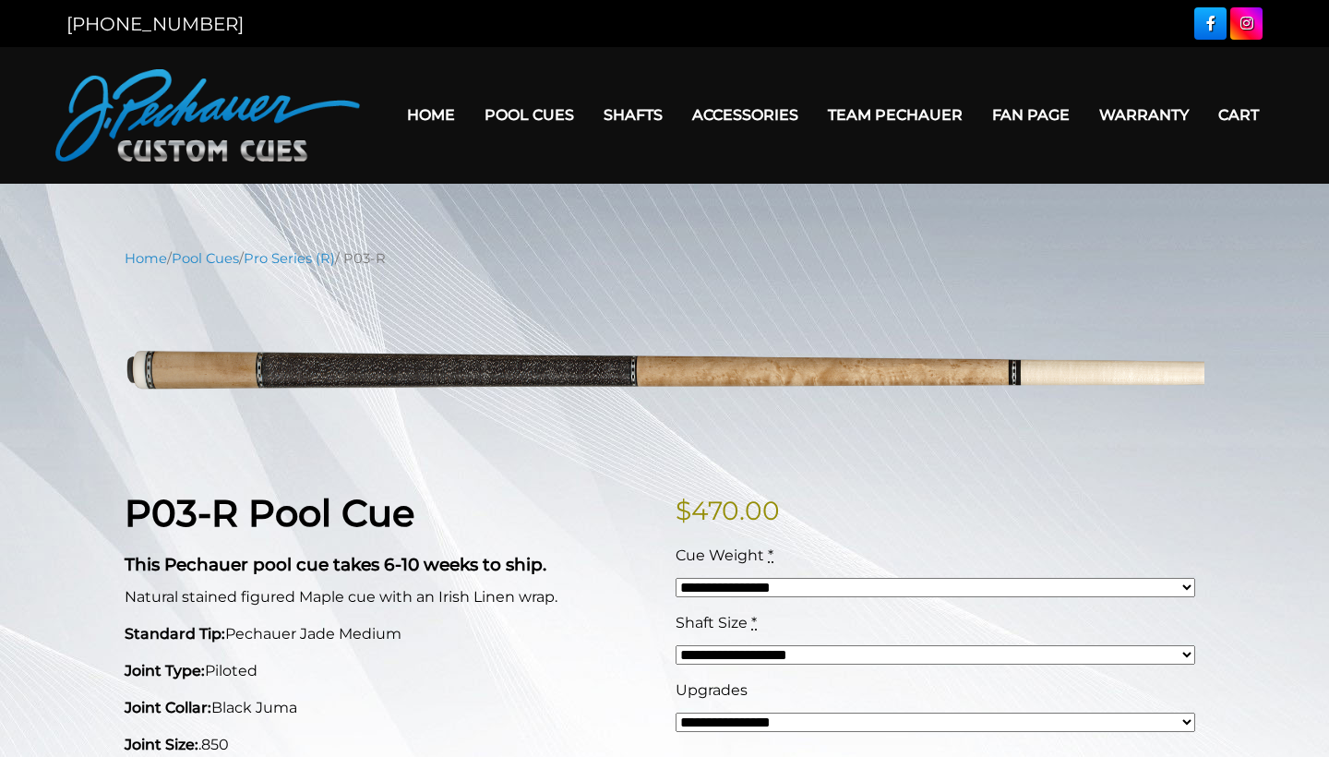
click at [406, 119] on link "Home" at bounding box center [431, 114] width 78 height 47
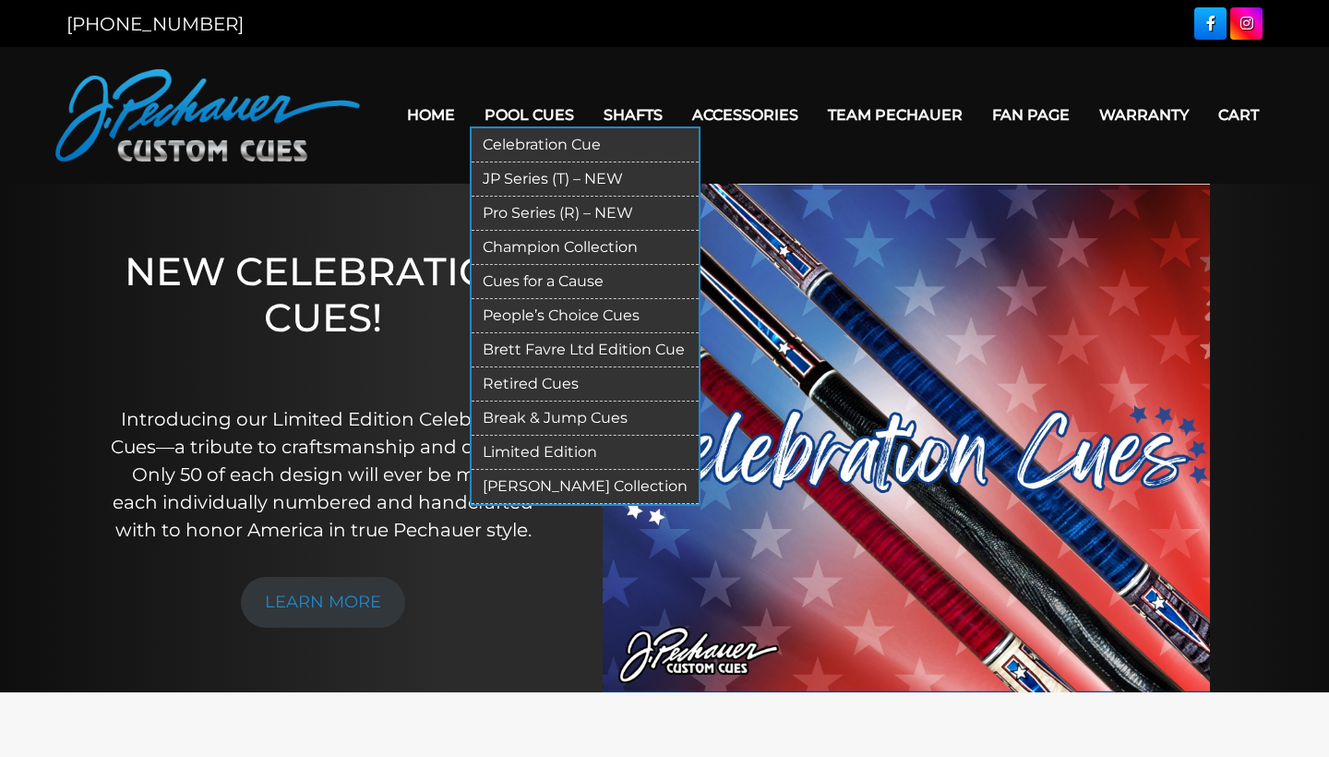
click at [552, 185] on link "JP Series (T) – NEW" at bounding box center [584, 179] width 227 height 34
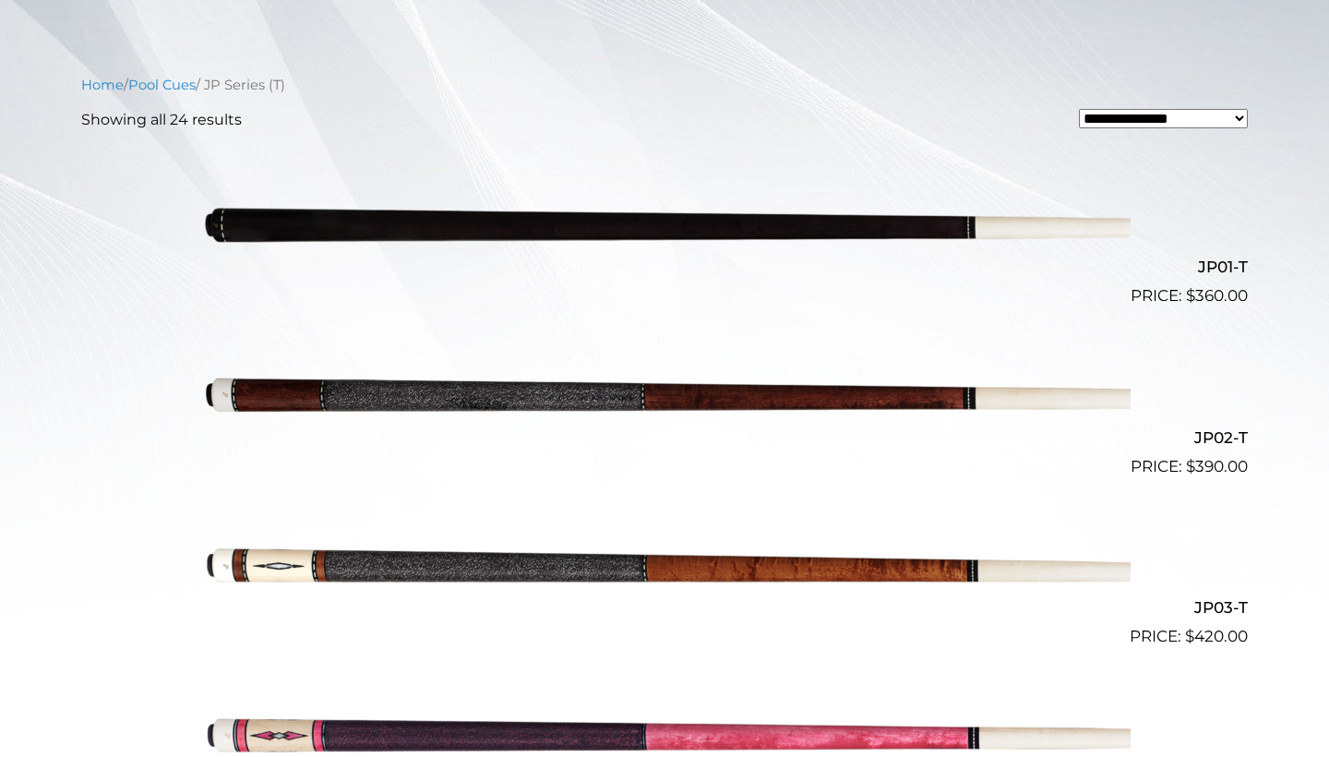
scroll to position [450, 0]
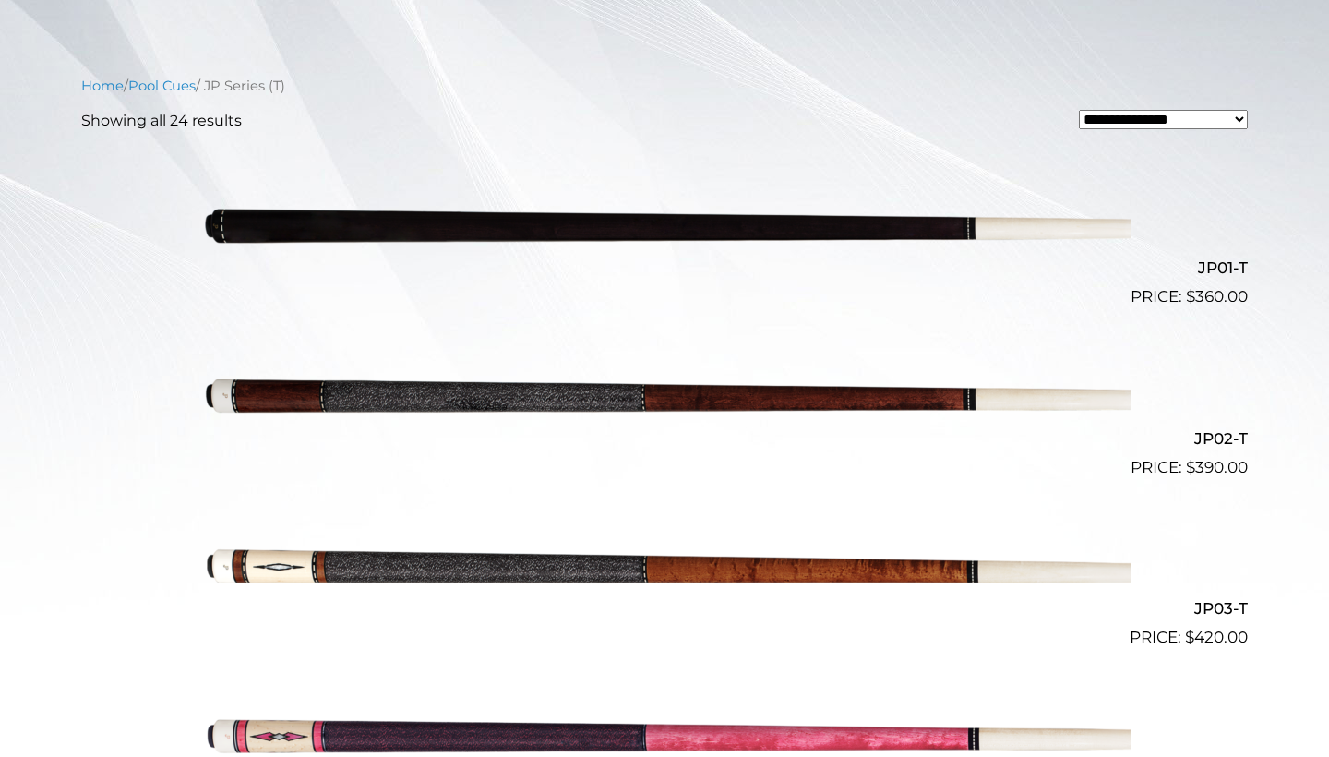
click at [563, 395] on img at bounding box center [664, 393] width 932 height 155
